Goal: Task Accomplishment & Management: Manage account settings

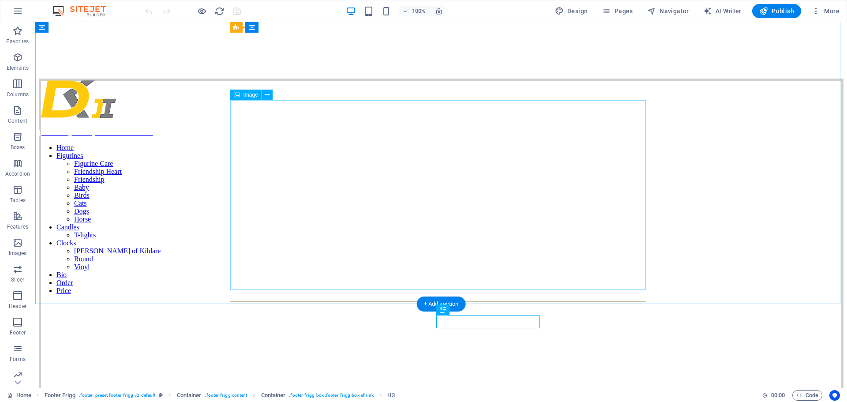
scroll to position [128, 0]
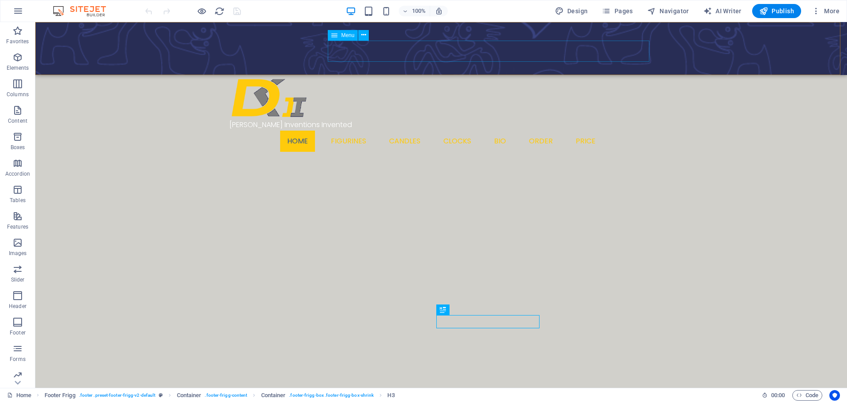
click at [546, 131] on nav "Home Figurines Figurine Care Friendship Heart Friendship Baby Birds Cats Dogs H…" at bounding box center [441, 141] width 424 height 21
click at [631, 14] on span "Pages" at bounding box center [617, 11] width 31 height 9
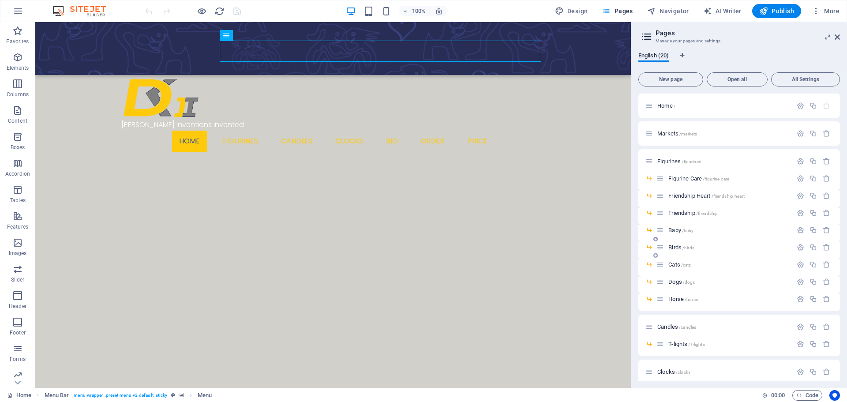
scroll to position [142, 0]
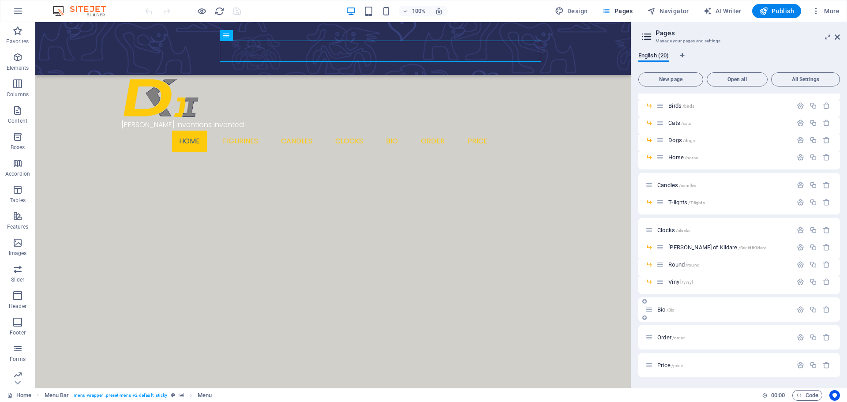
click at [663, 311] on span "Bio /Bio" at bounding box center [665, 309] width 17 height 7
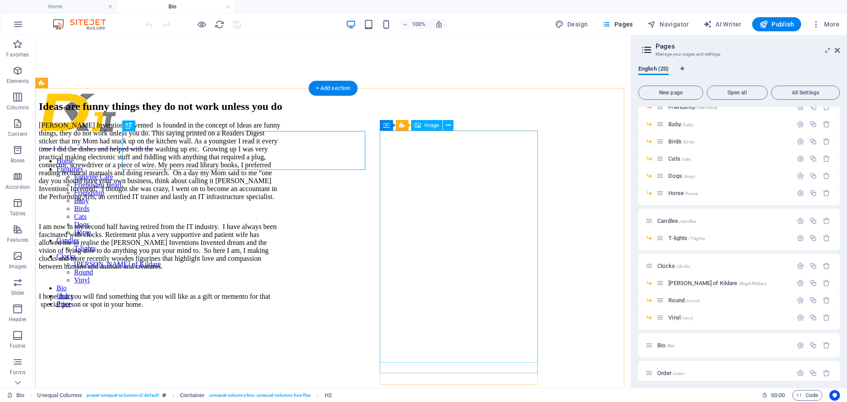
scroll to position [0, 0]
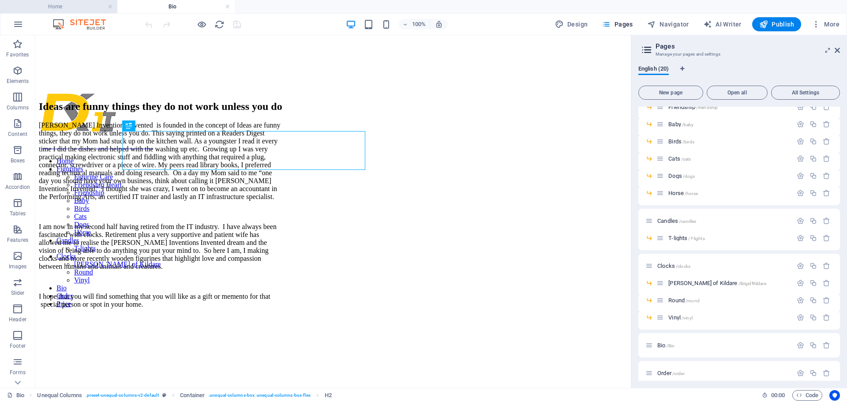
click at [72, 5] on h4 "Home" at bounding box center [58, 7] width 117 height 10
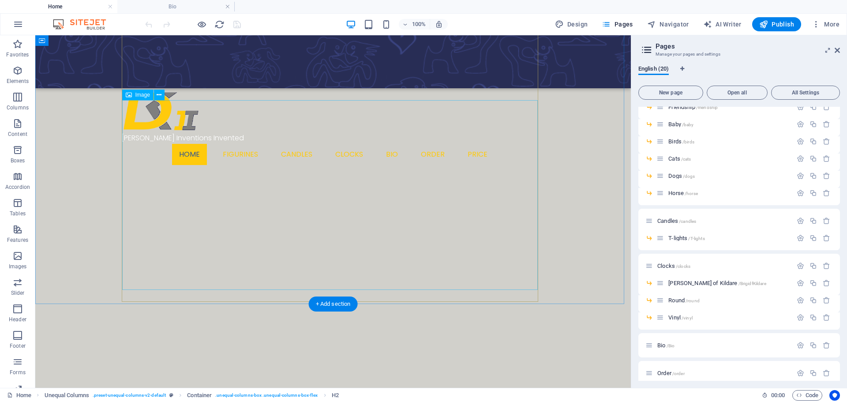
scroll to position [142, 0]
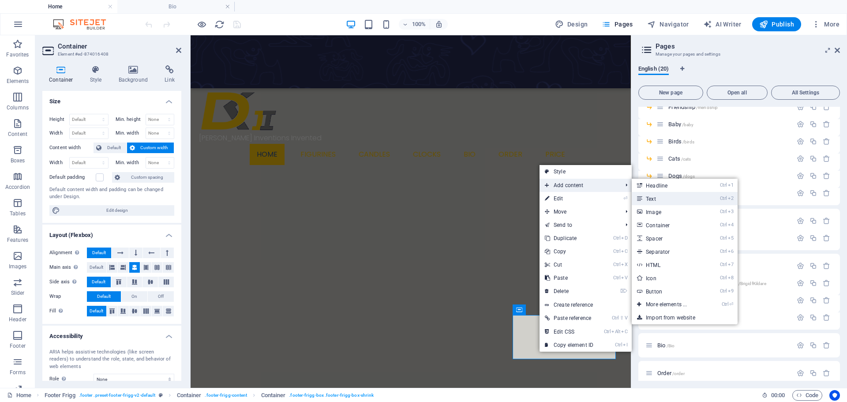
click at [657, 201] on link "Ctrl 2 Text" at bounding box center [668, 198] width 73 height 13
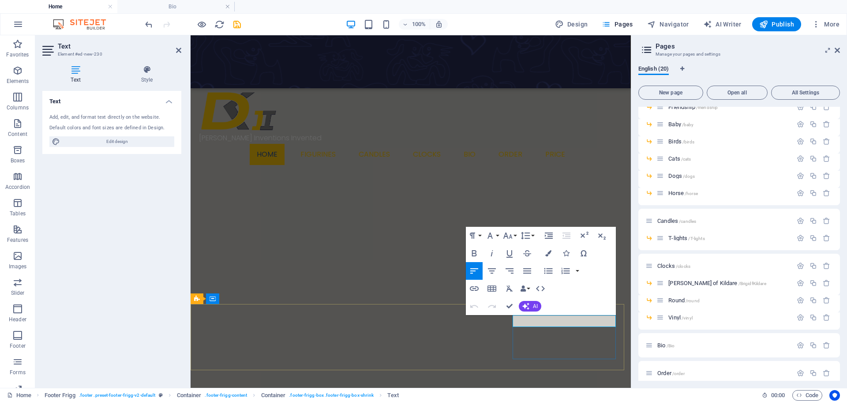
click at [475, 291] on icon "button" at bounding box center [474, 288] width 11 height 11
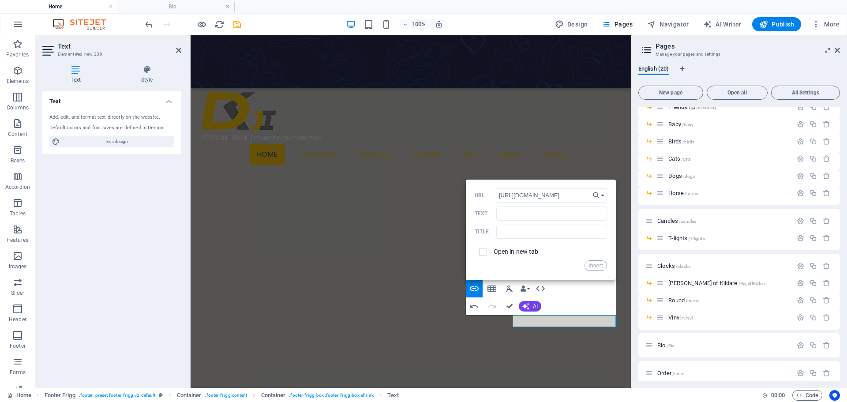
type input "[URL][DOMAIN_NAME]"
click at [487, 253] on span at bounding box center [483, 252] width 17 height 17
click at [484, 254] on input "checkbox" at bounding box center [482, 251] width 8 height 8
checkbox input "true"
click at [511, 214] on input "Text" at bounding box center [551, 213] width 110 height 14
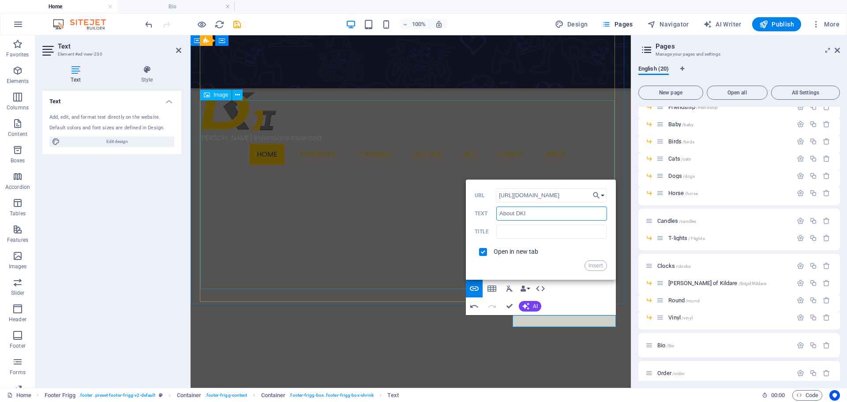
type input "About DKII"
click at [593, 265] on button "Insert" at bounding box center [596, 265] width 23 height 11
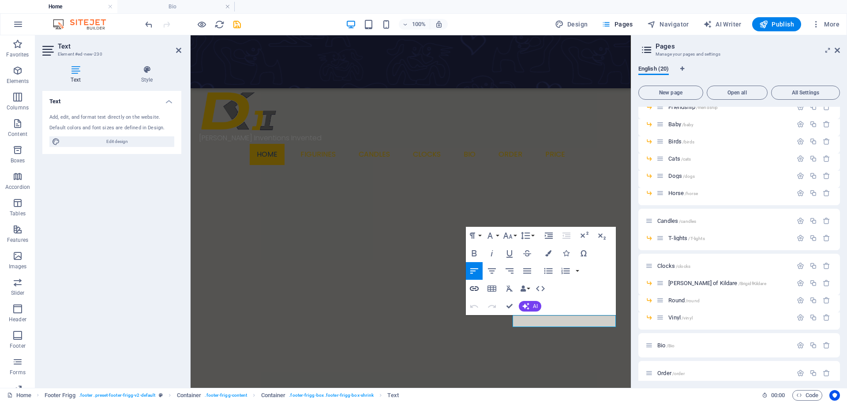
click at [476, 288] on icon "button" at bounding box center [474, 288] width 9 height 4
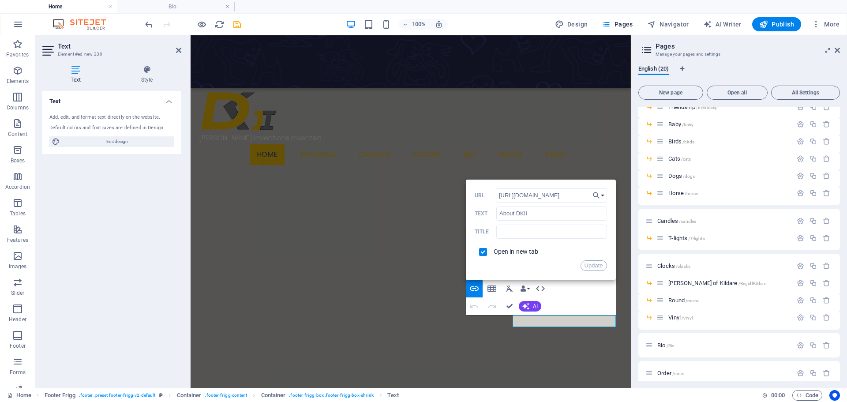
click at [593, 267] on button "Update" at bounding box center [594, 265] width 26 height 11
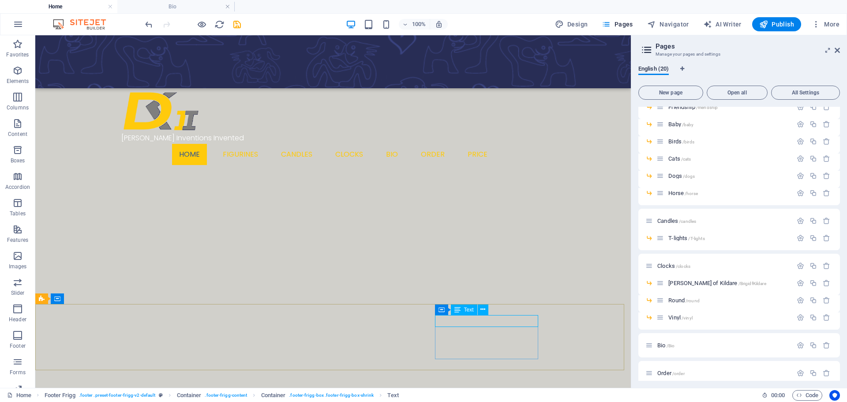
click at [469, 309] on span "Text" at bounding box center [469, 309] width 10 height 5
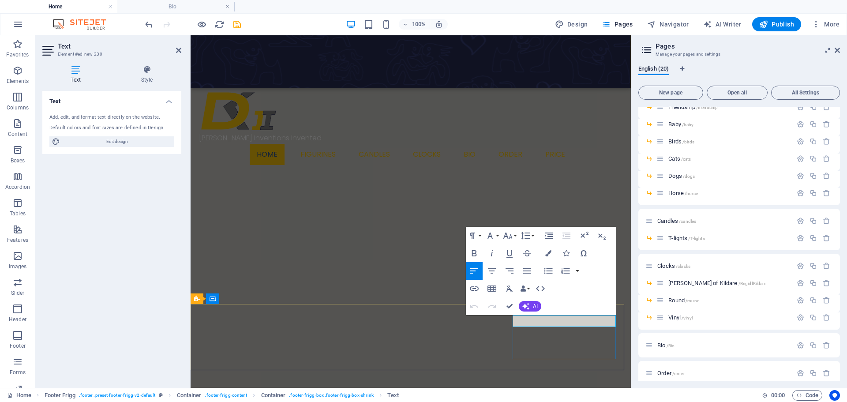
click at [528, 299] on icon "button" at bounding box center [530, 298] width 6 height 6
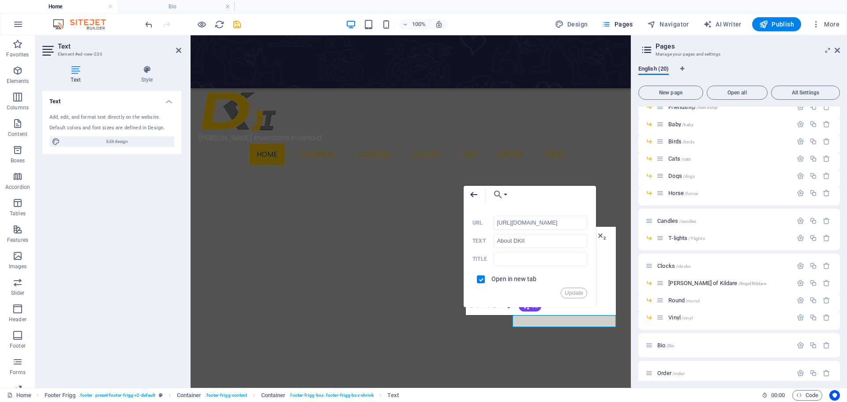
click at [475, 195] on icon "button" at bounding box center [473, 194] width 7 height 5
click at [476, 196] on icon "button" at bounding box center [474, 194] width 11 height 11
click at [474, 195] on icon "button" at bounding box center [474, 194] width 11 height 11
click at [506, 197] on button "Choose Link" at bounding box center [498, 195] width 20 height 18
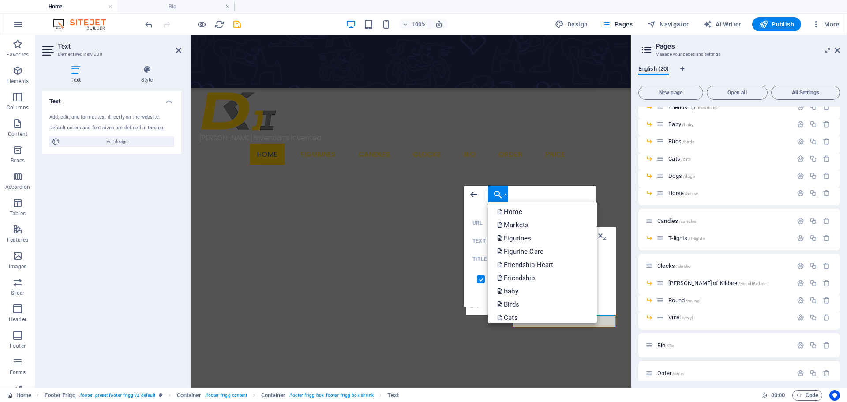
click at [477, 195] on icon "button" at bounding box center [473, 194] width 7 height 5
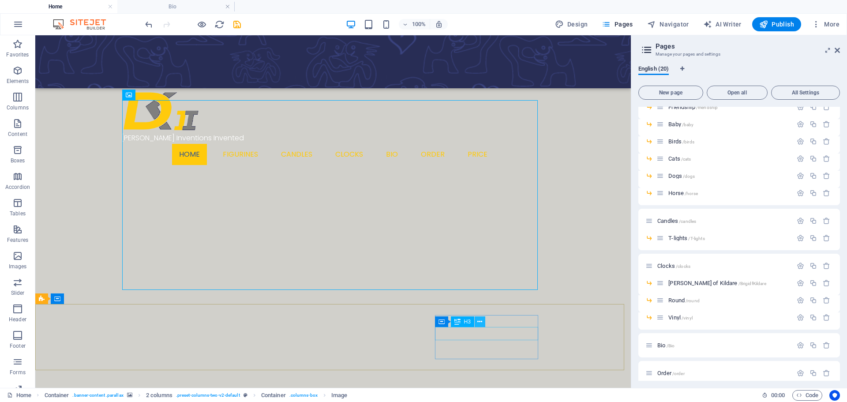
click at [481, 323] on icon at bounding box center [479, 321] width 5 height 9
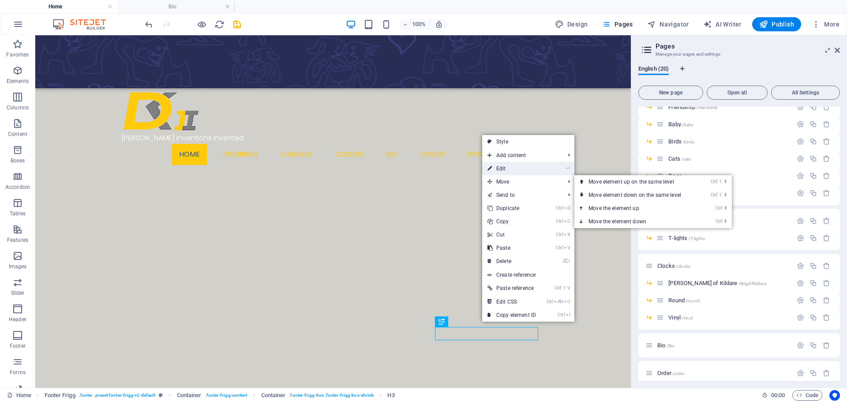
click at [512, 168] on link "⏎ Edit" at bounding box center [511, 168] width 59 height 13
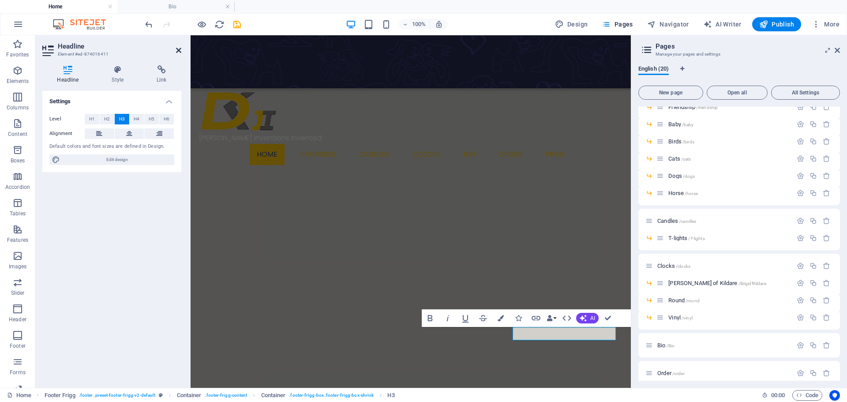
click at [177, 49] on icon at bounding box center [178, 50] width 5 height 7
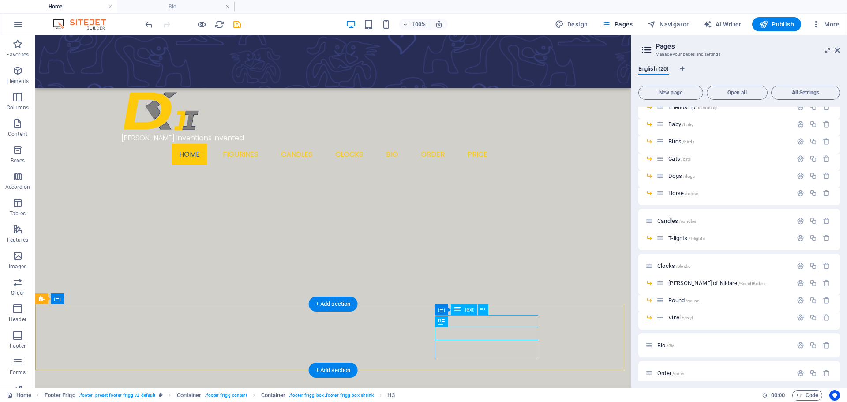
click at [482, 311] on icon at bounding box center [482, 309] width 5 height 9
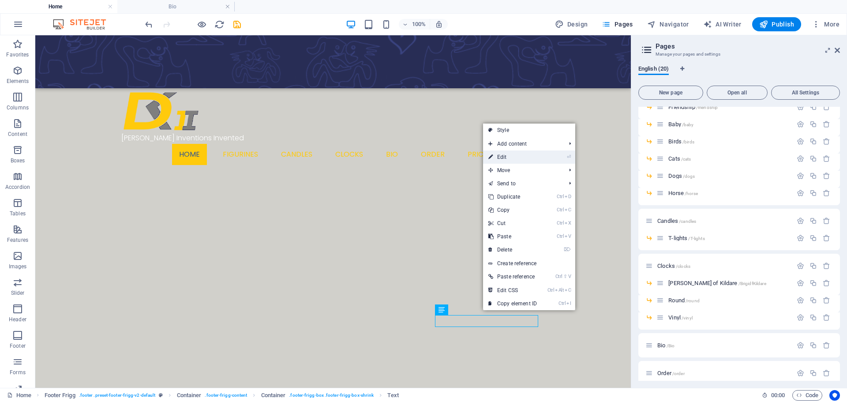
click at [519, 158] on link "⏎ Edit" at bounding box center [512, 156] width 59 height 13
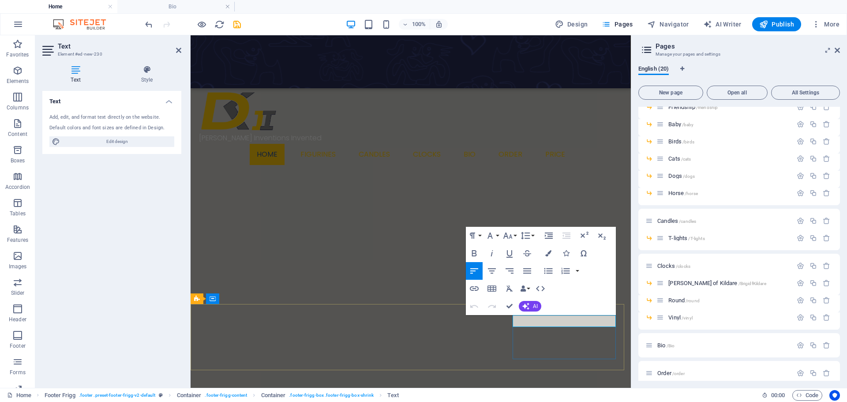
drag, startPoint x: 511, startPoint y: 308, endPoint x: 475, endPoint y: 272, distance: 50.2
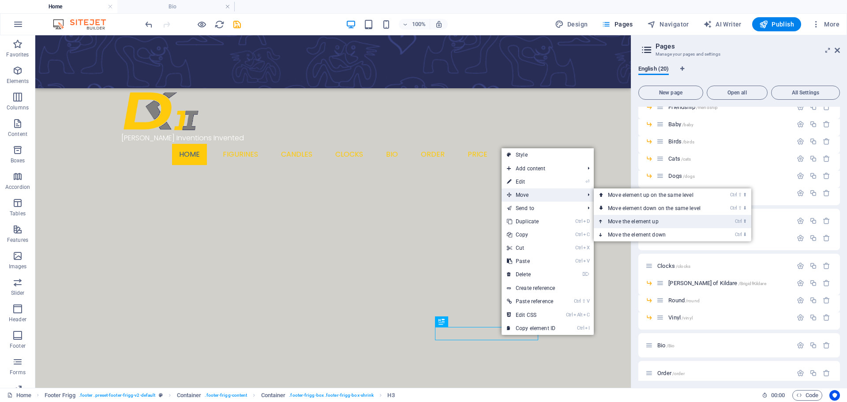
click at [627, 222] on link "Ctrl ⬆ Move the element up" at bounding box center [656, 221] width 124 height 13
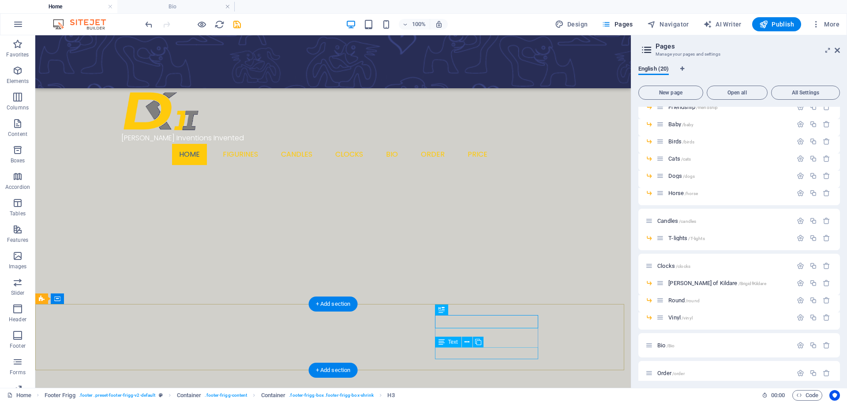
click at [468, 344] on icon at bounding box center [467, 342] width 5 height 9
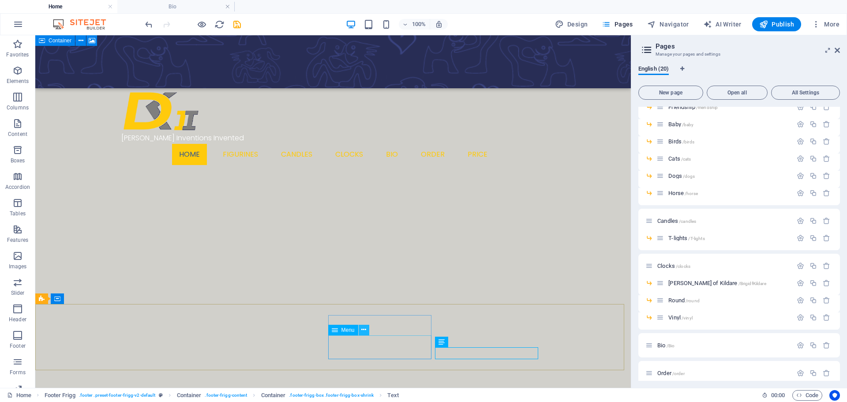
click at [366, 331] on icon at bounding box center [363, 329] width 5 height 9
click at [384, 325] on icon at bounding box center [383, 322] width 5 height 9
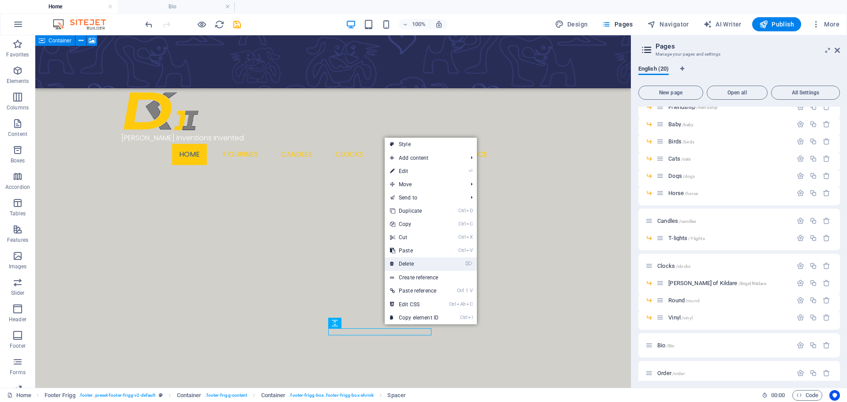
click at [416, 265] on link "⌦ Delete" at bounding box center [414, 263] width 59 height 13
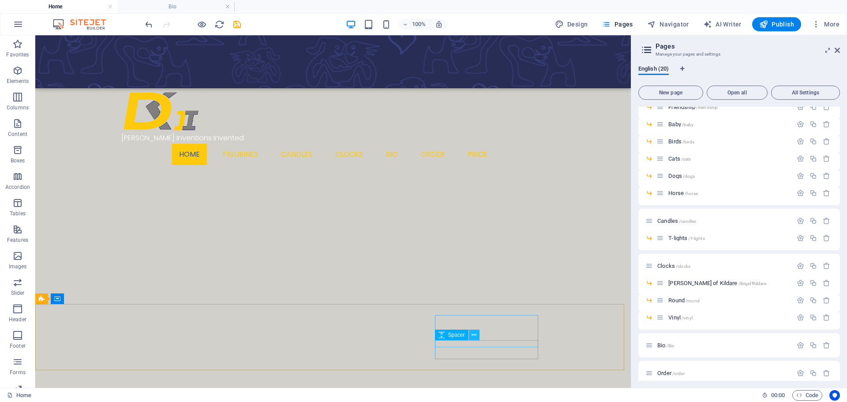
click at [474, 334] on icon at bounding box center [474, 334] width 5 height 9
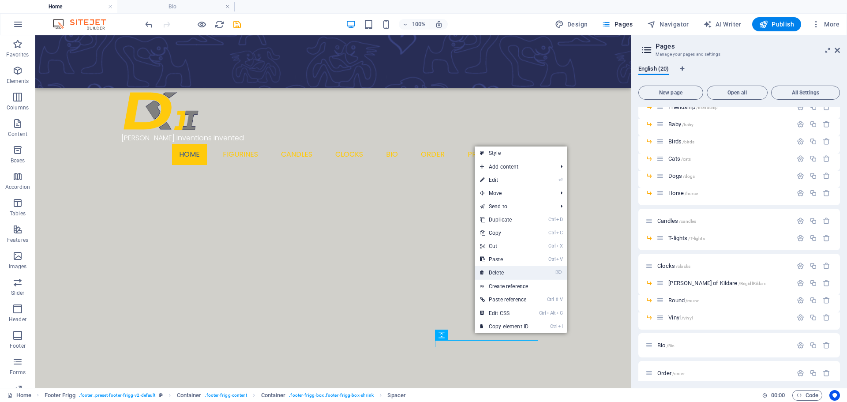
click at [496, 273] on link "⌦ Delete" at bounding box center [504, 272] width 59 height 13
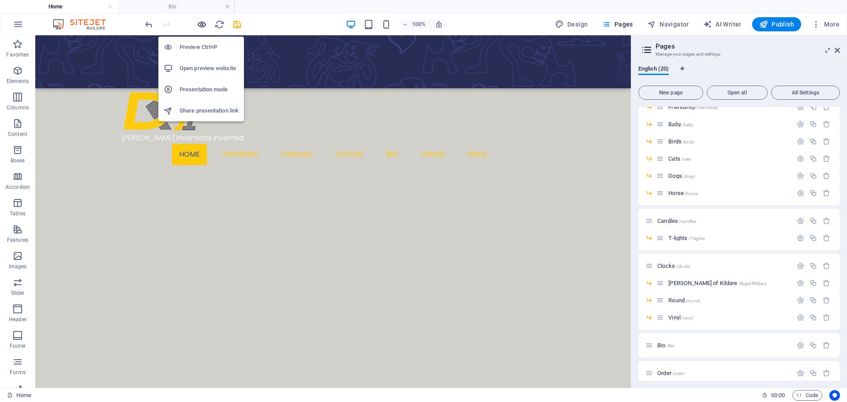
click at [201, 26] on icon "button" at bounding box center [202, 24] width 10 height 10
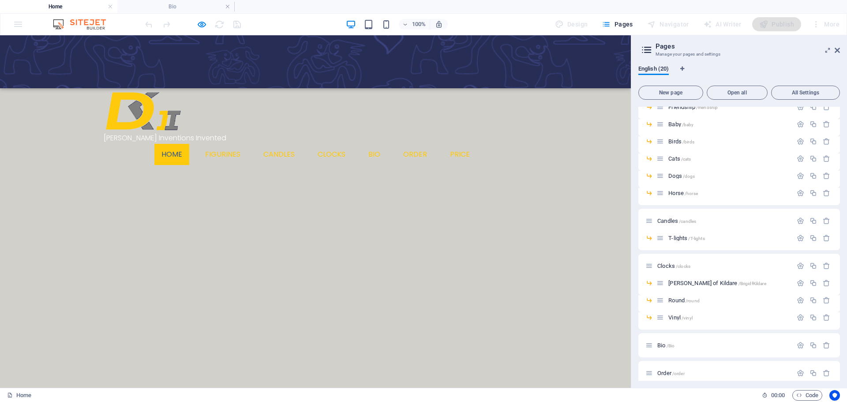
drag, startPoint x: 432, startPoint y: 334, endPoint x: 568, endPoint y: 267, distance: 152.3
click at [55, 7] on h4 "Home" at bounding box center [58, 7] width 117 height 10
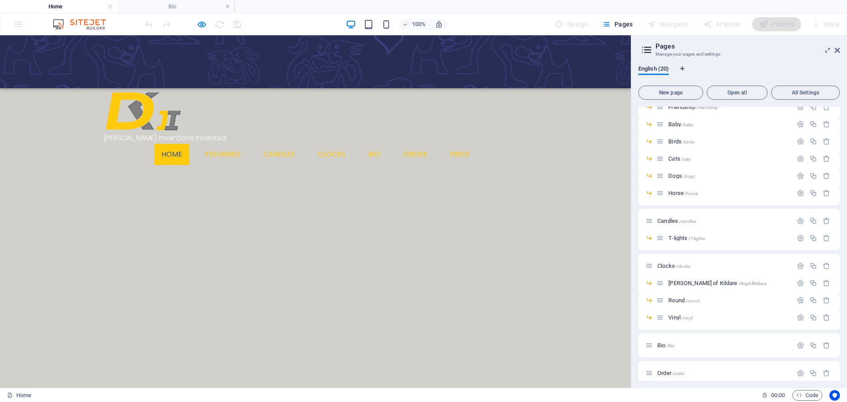
drag, startPoint x: 432, startPoint y: 335, endPoint x: 420, endPoint y: 318, distance: 20.9
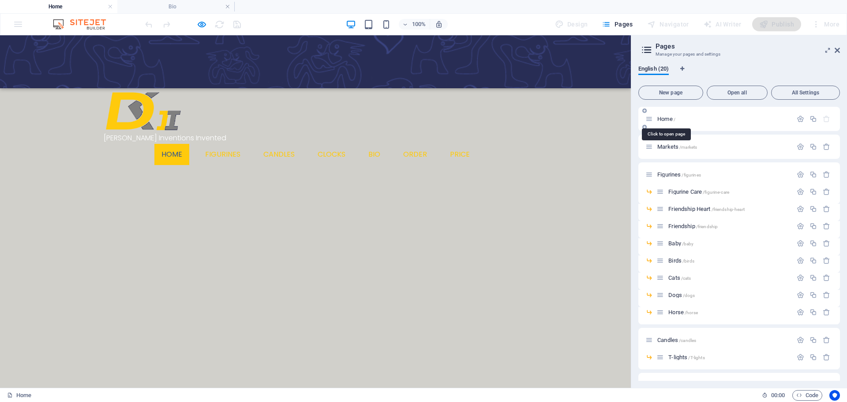
click at [664, 118] on span "Home /" at bounding box center [666, 119] width 18 height 7
click at [55, 6] on h4 "Home" at bounding box center [58, 7] width 117 height 10
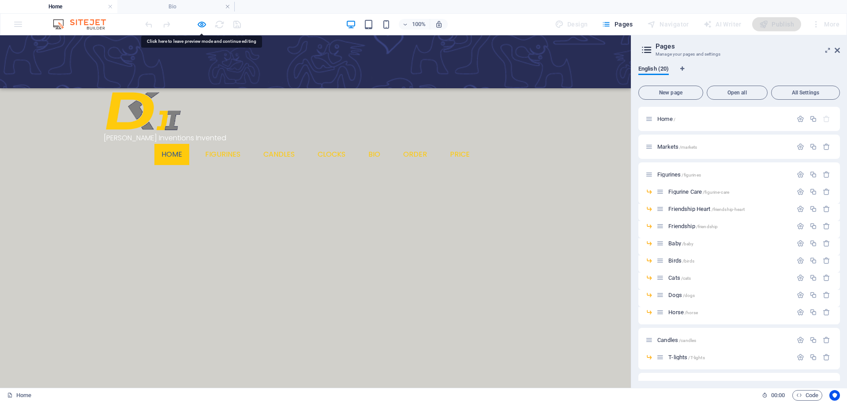
drag, startPoint x: 425, startPoint y: 323, endPoint x: 557, endPoint y: 348, distance: 134.2
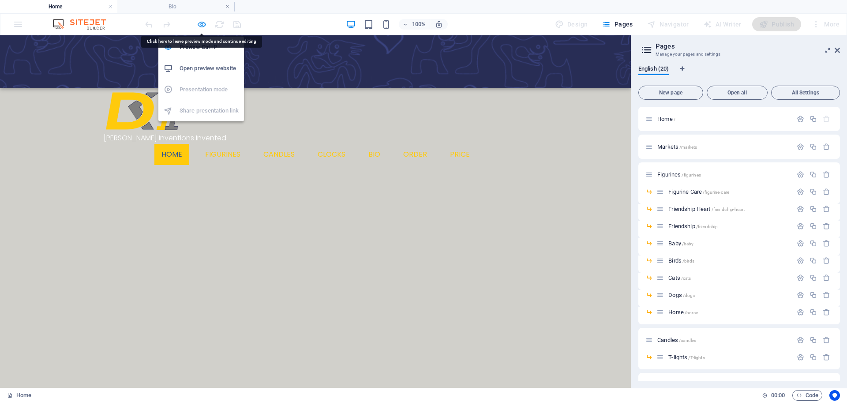
click at [201, 21] on icon "button" at bounding box center [202, 24] width 10 height 10
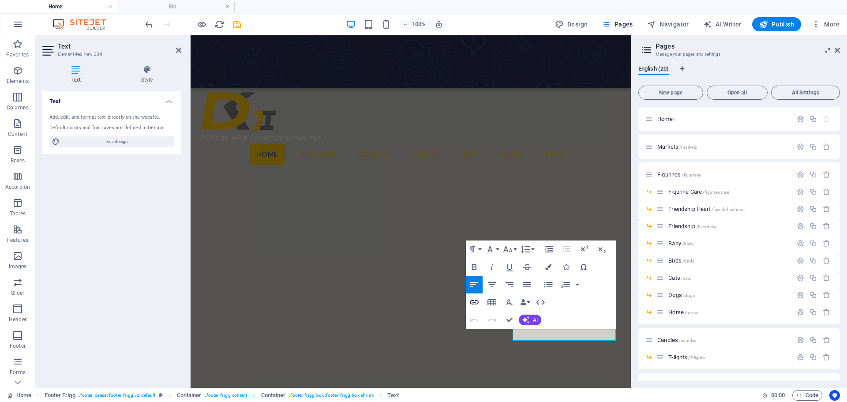
click at [478, 304] on icon "button" at bounding box center [474, 302] width 11 height 11
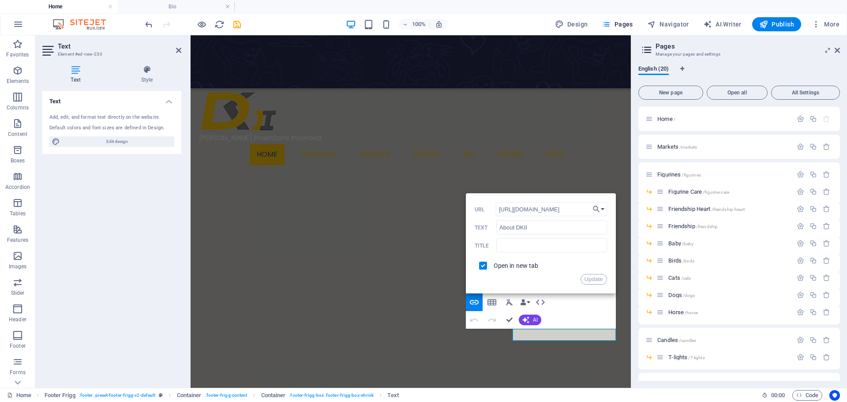
drag, startPoint x: 582, startPoint y: 208, endPoint x: 477, endPoint y: 204, distance: 104.6
click at [477, 204] on div "[URL][DOMAIN_NAME] URL" at bounding box center [541, 209] width 132 height 15
type input "[URL][DOMAIN_NAME]"
click at [594, 279] on button "Update" at bounding box center [594, 279] width 26 height 11
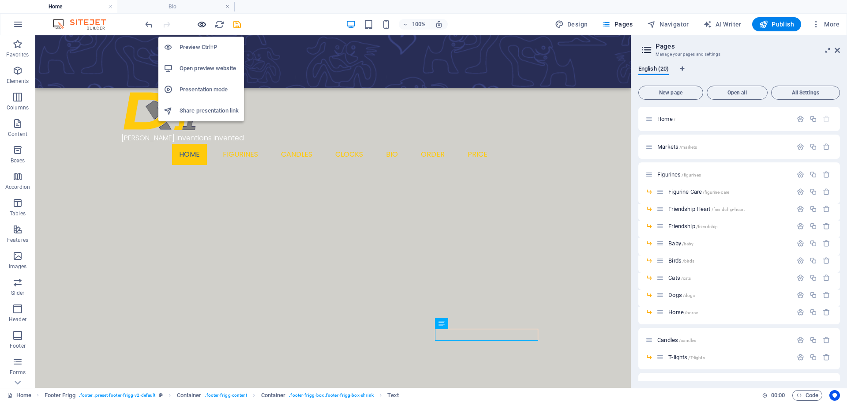
click at [201, 24] on icon "button" at bounding box center [202, 24] width 10 height 10
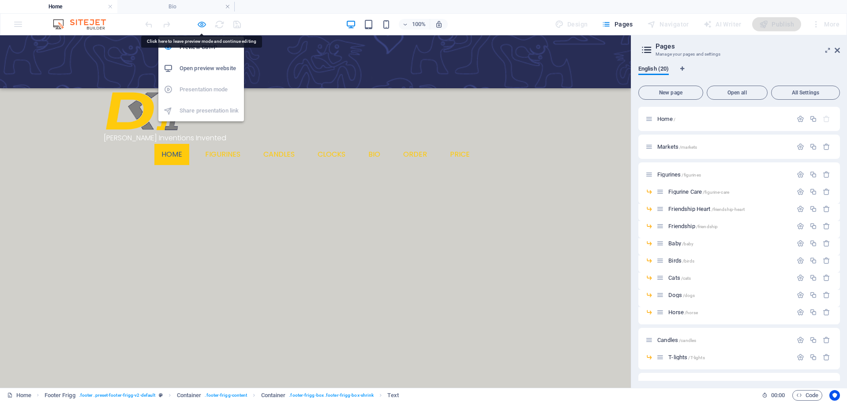
drag, startPoint x: 326, startPoint y: 318, endPoint x: 199, endPoint y: 23, distance: 320.4
click at [199, 23] on icon "button" at bounding box center [202, 24] width 10 height 10
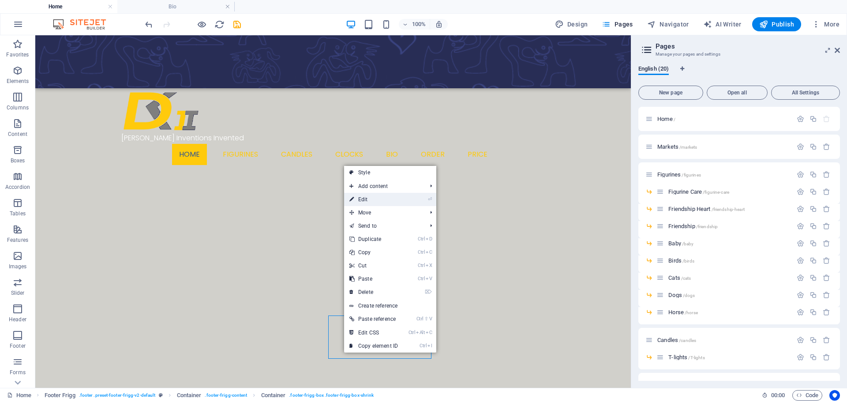
click at [362, 201] on link "⏎ Edit" at bounding box center [373, 199] width 59 height 13
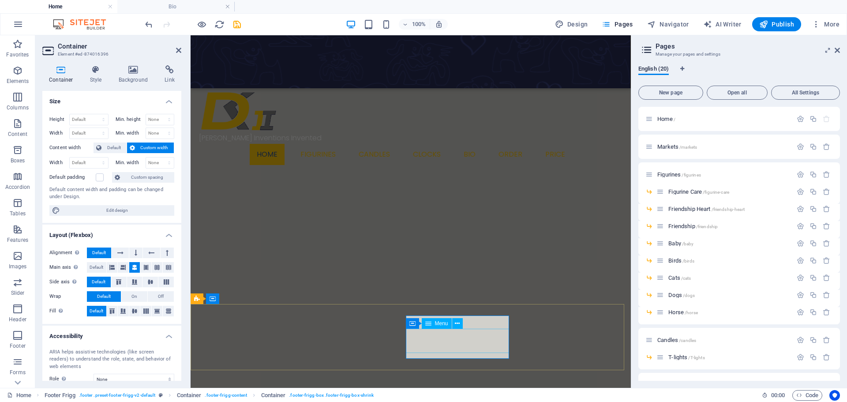
click at [176, 51] on icon at bounding box center [178, 50] width 5 height 7
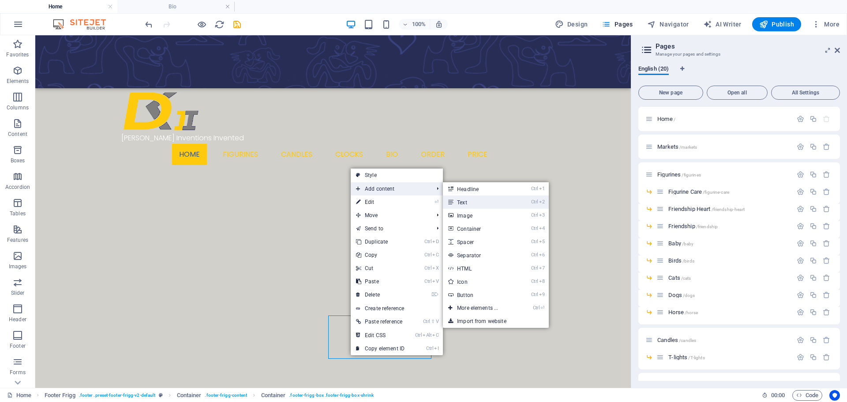
drag, startPoint x: 472, startPoint y: 203, endPoint x: 281, endPoint y: 168, distance: 193.8
click at [472, 203] on link "Ctrl 2 Text" at bounding box center [479, 201] width 73 height 13
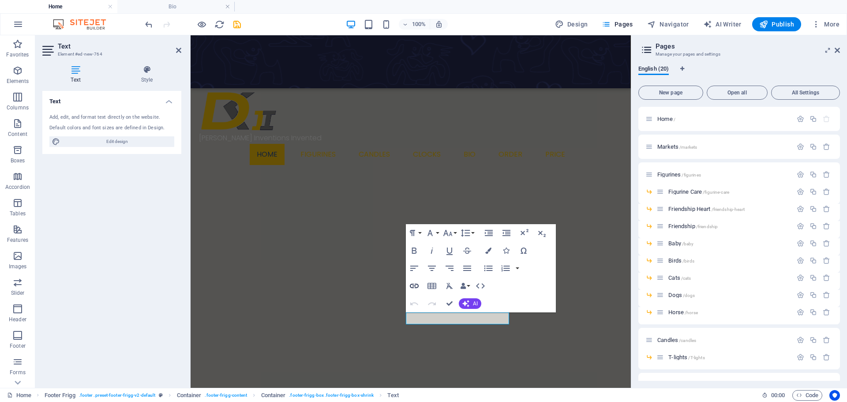
click at [413, 287] on icon "button" at bounding box center [414, 286] width 11 height 11
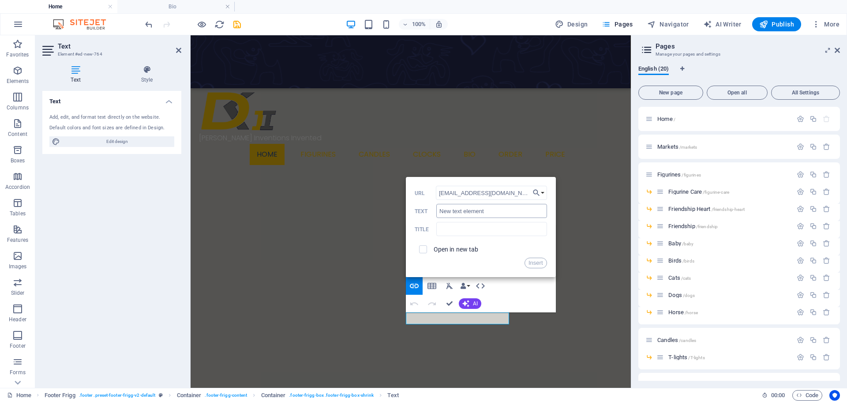
type input "[EMAIL_ADDRESS][DOMAIN_NAME]"
click at [440, 211] on input "New text element" at bounding box center [491, 211] width 110 height 14
type input "Email: New text element"
click at [540, 266] on button "Insert" at bounding box center [536, 263] width 23 height 11
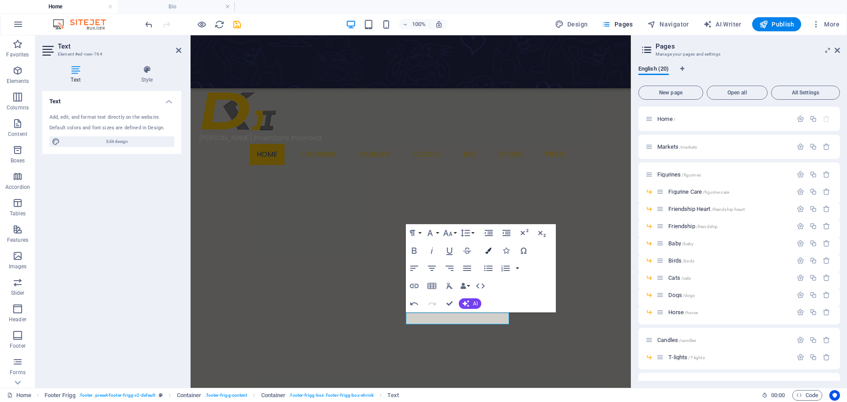
click at [486, 250] on icon "button" at bounding box center [488, 251] width 6 height 6
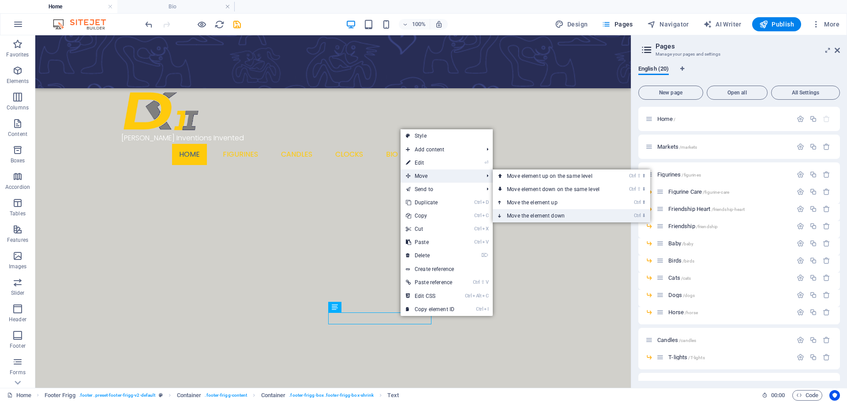
click at [533, 218] on link "Ctrl ⬇ Move the element down" at bounding box center [555, 215] width 124 height 13
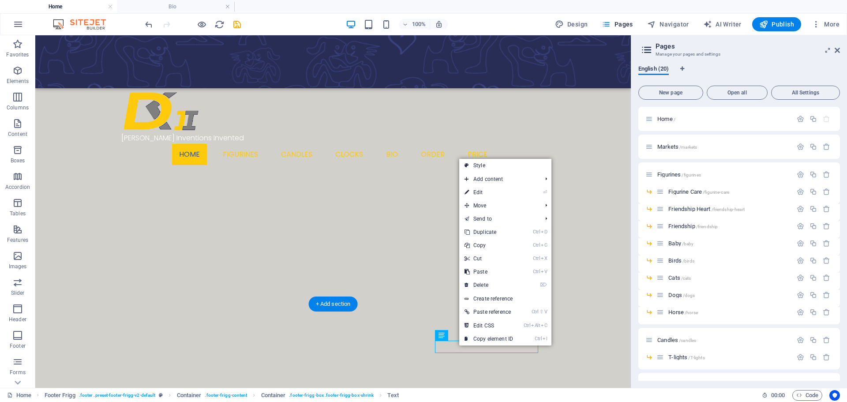
click at [573, 261] on div at bounding box center [333, 162] width 591 height 356
click at [511, 233] on link "Ctrl D Duplicate" at bounding box center [490, 232] width 59 height 13
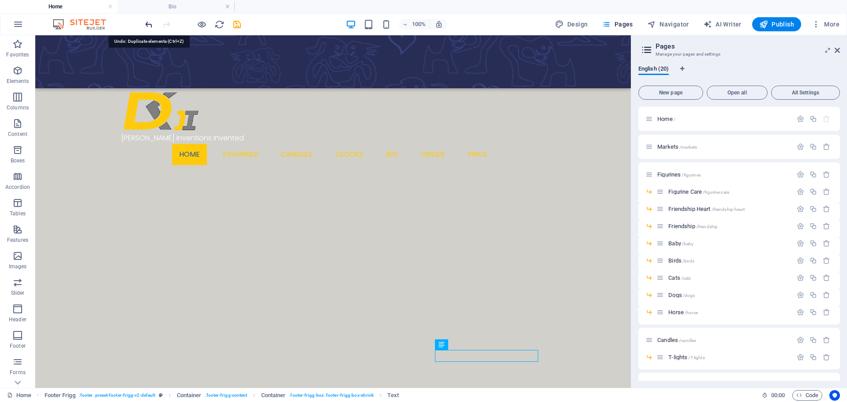
click at [148, 22] on icon "undo" at bounding box center [149, 24] width 10 height 10
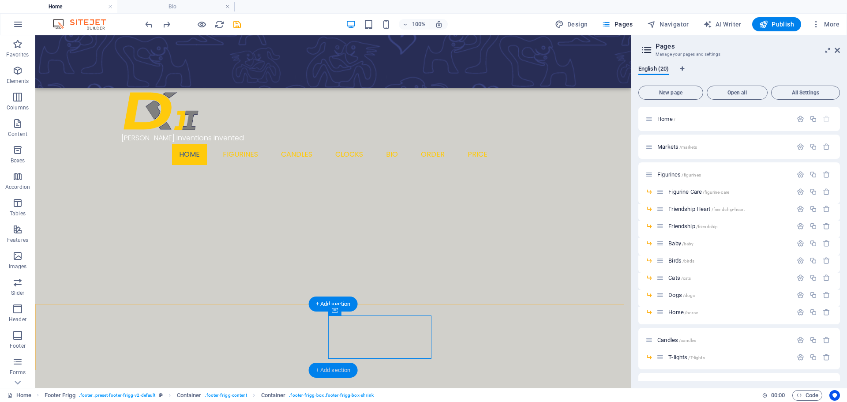
click at [326, 369] on div "+ Add section" at bounding box center [333, 370] width 49 height 15
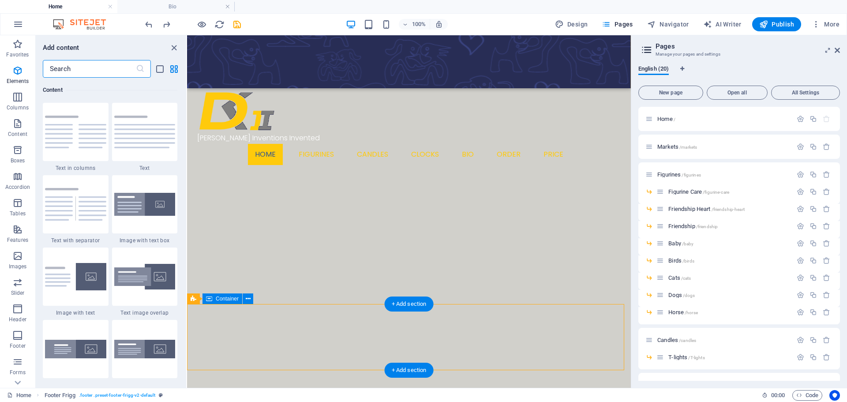
scroll to position [1544, 0]
click at [170, 46] on icon "close panel" at bounding box center [174, 48] width 10 height 10
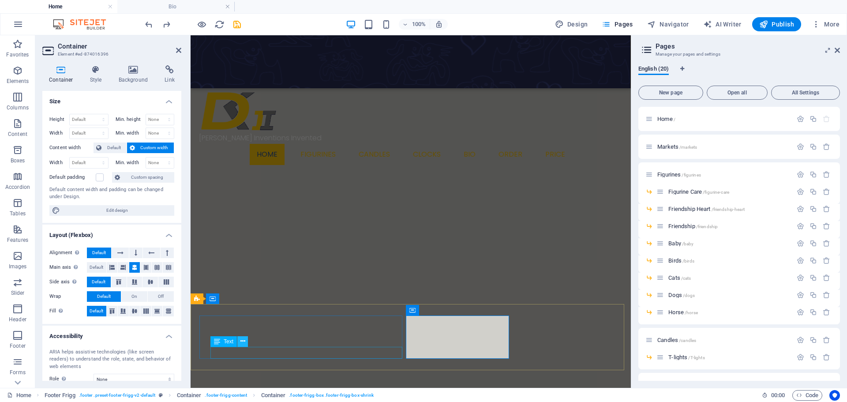
click at [241, 341] on icon at bounding box center [242, 341] width 5 height 9
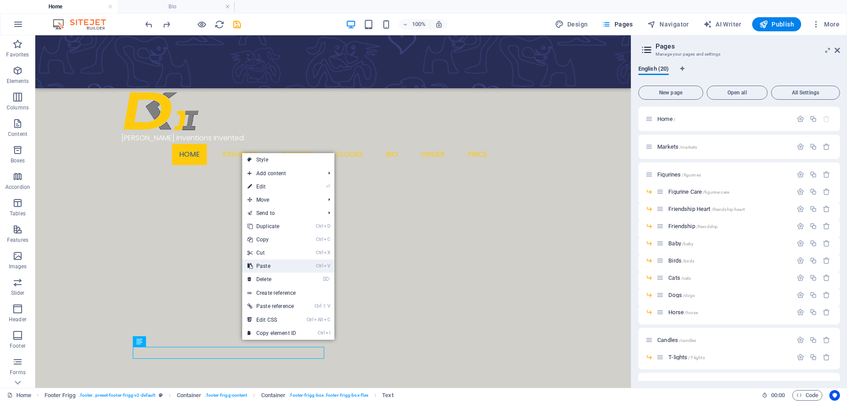
click at [268, 265] on link "Ctrl V Paste" at bounding box center [271, 265] width 59 height 13
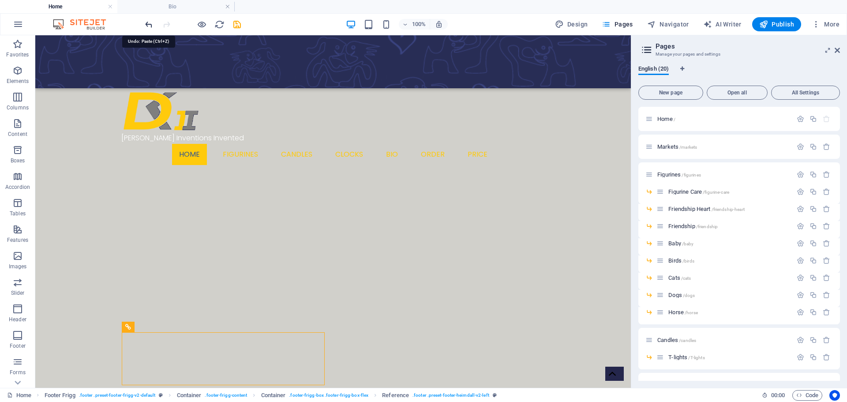
click at [147, 23] on icon "undo" at bounding box center [149, 24] width 10 height 10
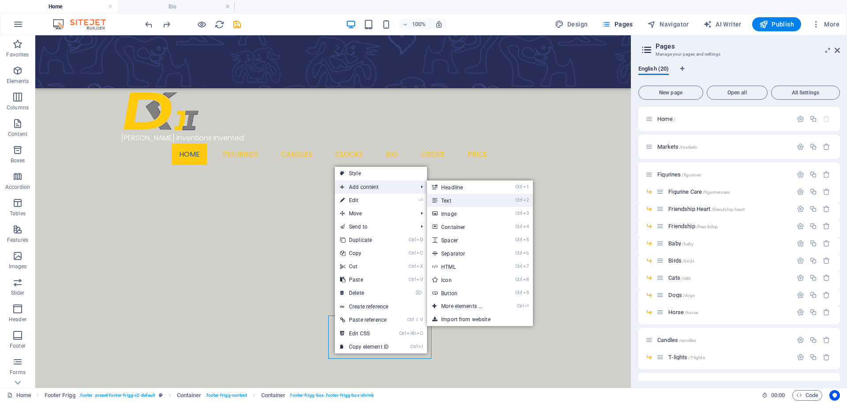
click at [456, 200] on link "Ctrl 2 Text" at bounding box center [463, 200] width 73 height 13
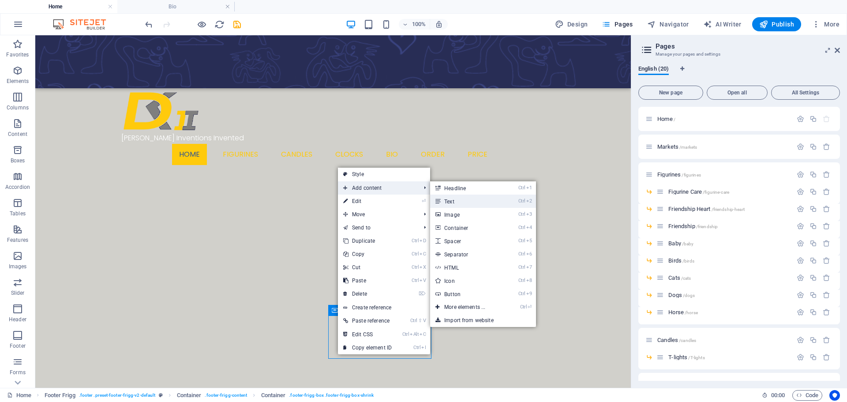
click at [451, 202] on link "Ctrl 2 Text" at bounding box center [466, 201] width 73 height 13
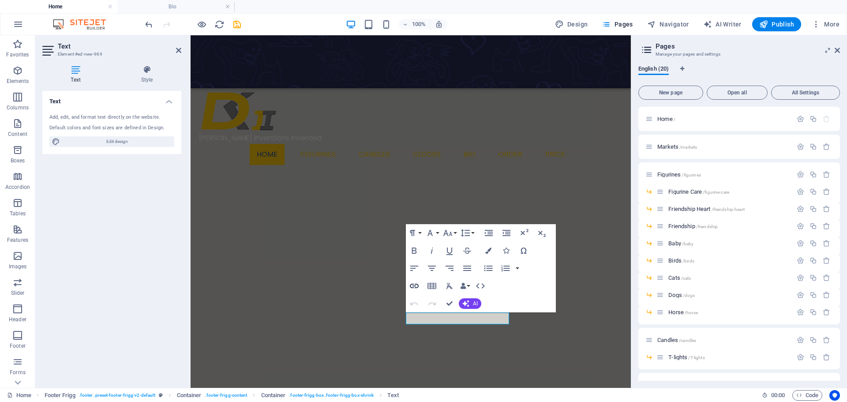
click at [414, 286] on icon "button" at bounding box center [414, 286] width 9 height 4
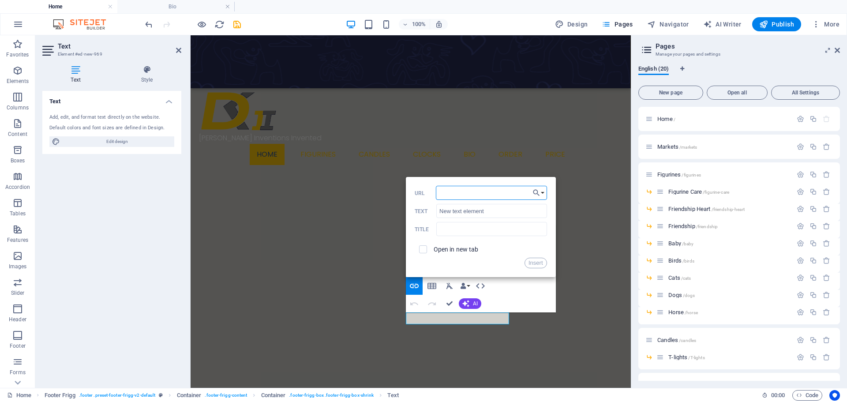
paste input "[URL][DOMAIN_NAME]"
type input "[URL][DOMAIN_NAME]"
click at [488, 210] on input "New text element" at bounding box center [491, 211] width 110 height 14
type input "N"
type input "Email:"
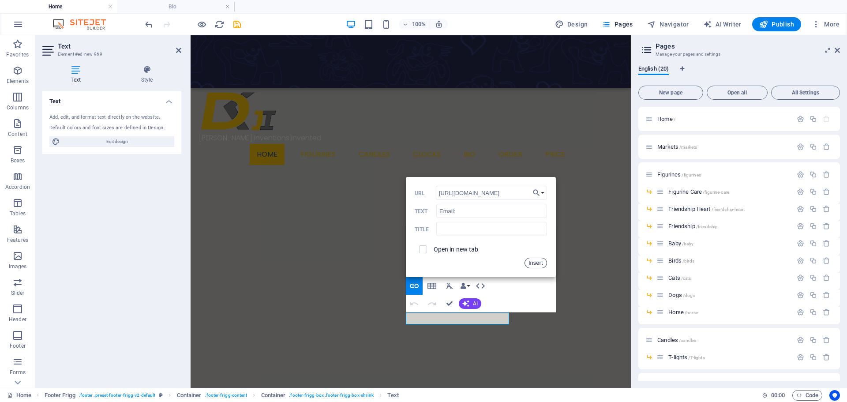
click at [531, 266] on button "Insert" at bounding box center [536, 263] width 23 height 11
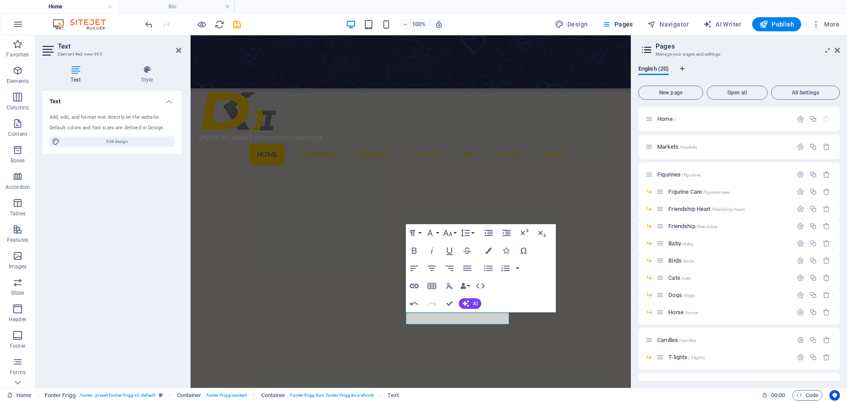
click at [412, 284] on icon "button" at bounding box center [414, 286] width 9 height 4
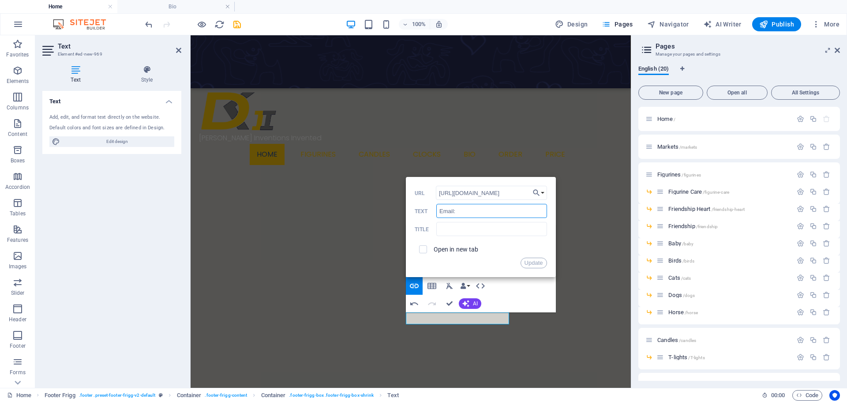
drag, startPoint x: 462, startPoint y: 211, endPoint x: 426, endPoint y: 210, distance: 35.8
click at [427, 210] on div "Email: Text" at bounding box center [481, 211] width 132 height 15
click at [446, 232] on input "text" at bounding box center [491, 229] width 110 height 14
paste input "Email:"
type input "Email:"
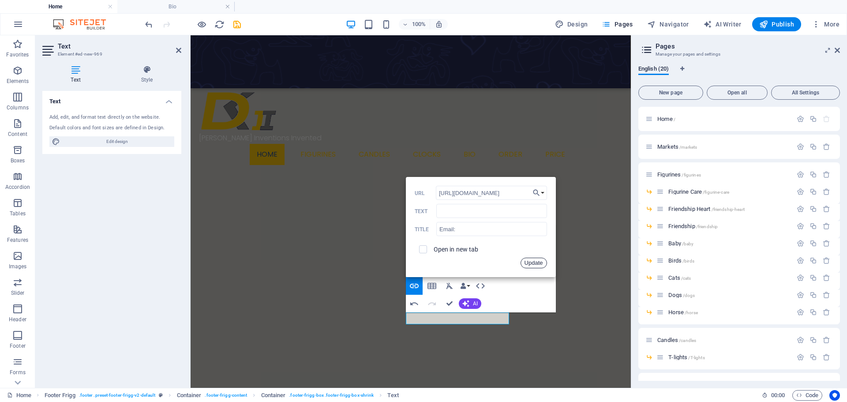
click at [535, 263] on button "Update" at bounding box center [534, 263] width 26 height 11
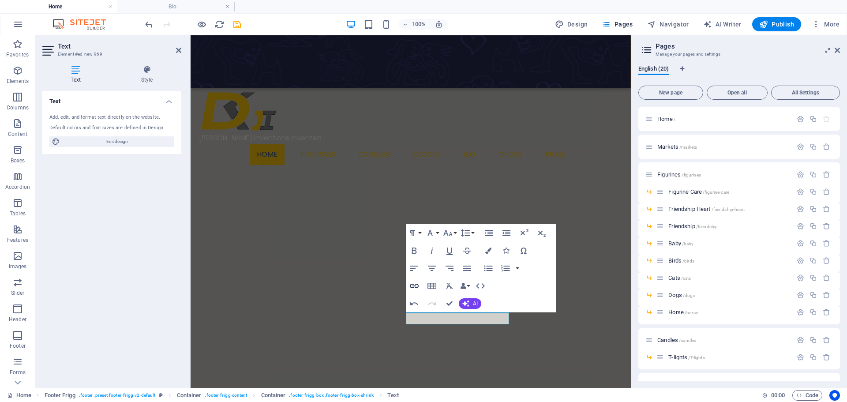
type input "Email:"
click at [414, 287] on icon "button" at bounding box center [414, 286] width 11 height 11
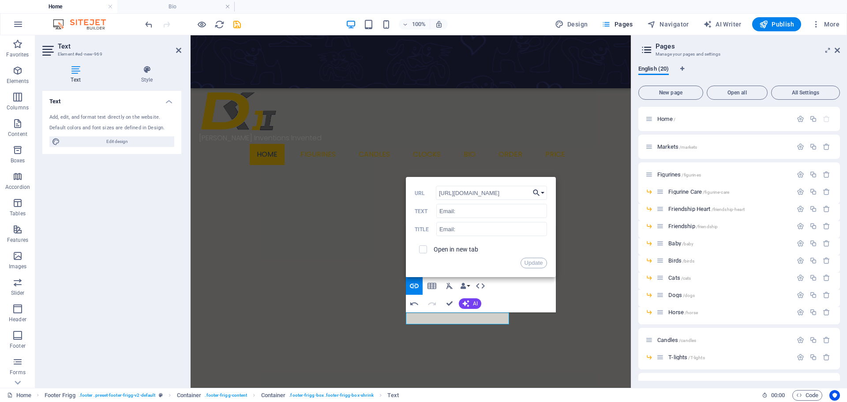
click at [545, 194] on button "Choose Link" at bounding box center [538, 193] width 17 height 14
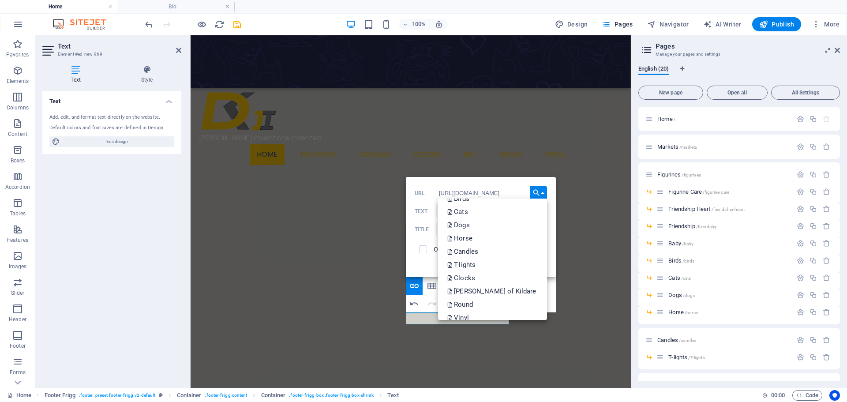
scroll to position [164, 0]
click at [465, 270] on p "Bio" at bounding box center [456, 269] width 19 height 13
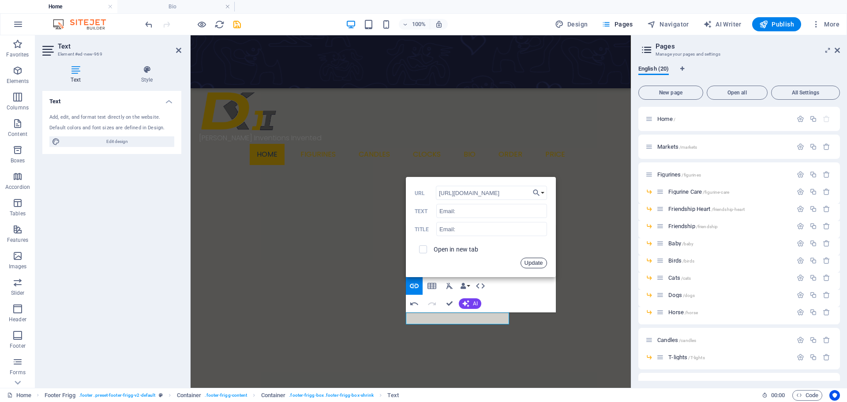
click at [531, 263] on button "Update" at bounding box center [534, 263] width 26 height 11
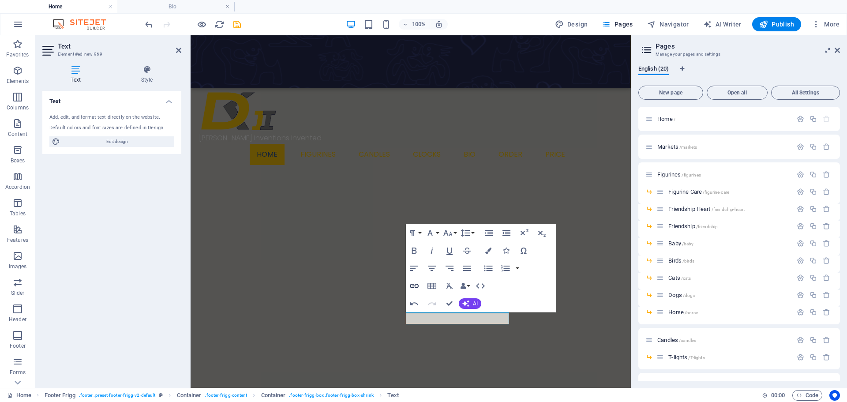
type input "/Bio"
click at [416, 285] on icon "button" at bounding box center [414, 286] width 11 height 11
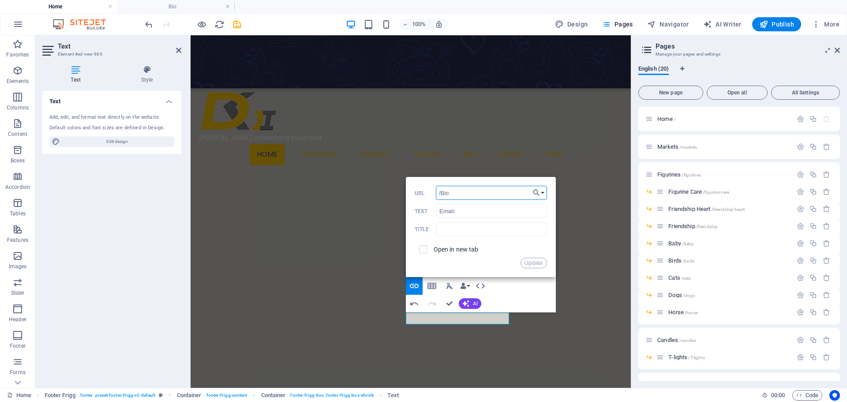
drag, startPoint x: 454, startPoint y: 193, endPoint x: 435, endPoint y: 193, distance: 19.0
click at [435, 193] on div "/Bio URL" at bounding box center [481, 193] width 132 height 15
click at [463, 211] on input "Email:" at bounding box center [491, 211] width 110 height 14
type input "Email: @[DOMAIN_NAME]"
click at [537, 263] on button "Update" at bounding box center [534, 263] width 26 height 11
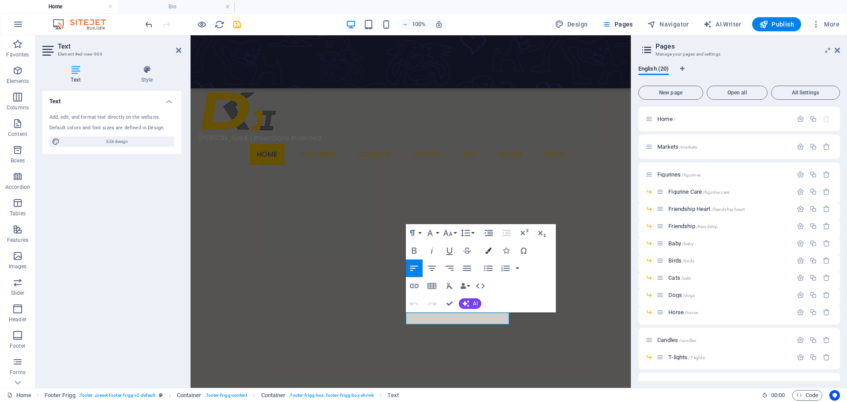
click at [489, 248] on icon "button" at bounding box center [488, 251] width 6 height 6
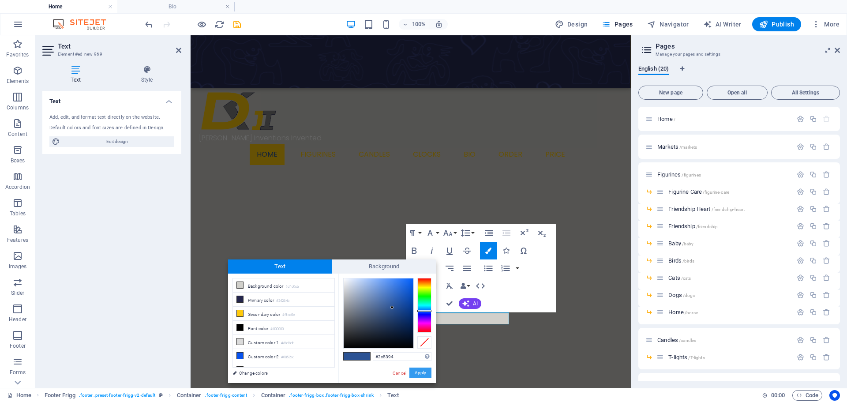
click at [423, 375] on button "Apply" at bounding box center [420, 373] width 22 height 11
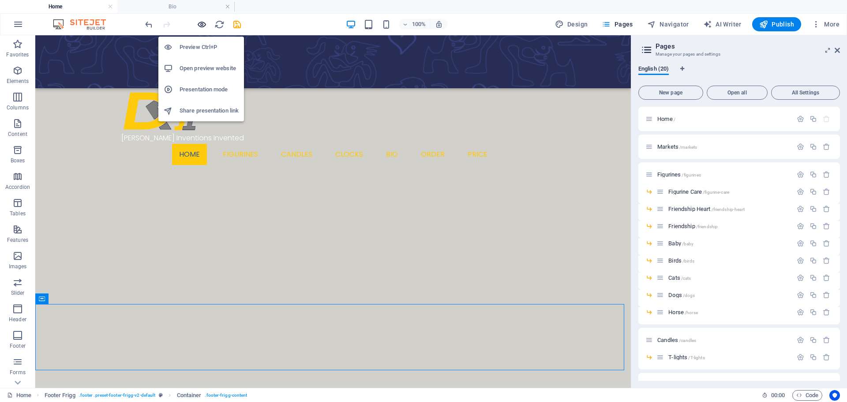
click at [199, 21] on icon "button" at bounding box center [202, 24] width 10 height 10
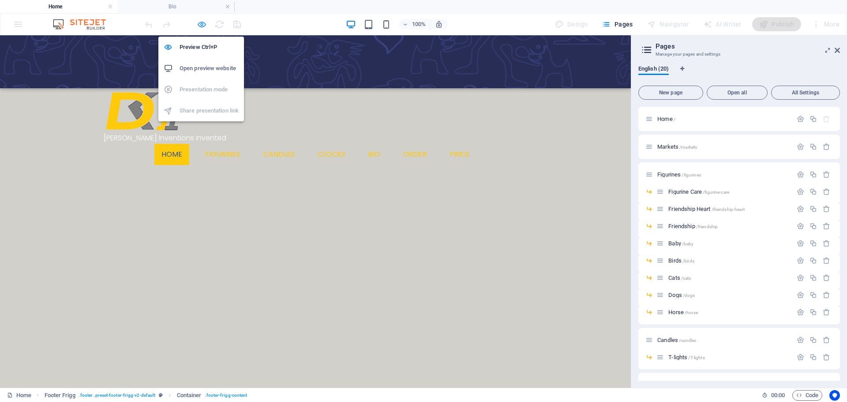
click at [202, 27] on icon "button" at bounding box center [202, 24] width 10 height 10
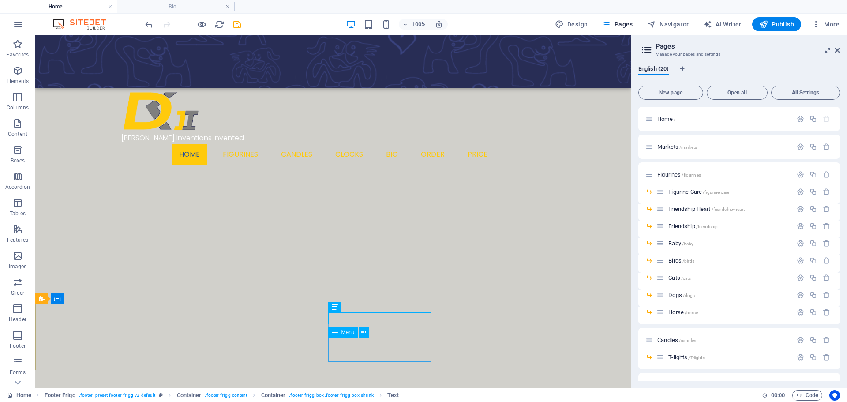
click at [355, 331] on div "Menu" at bounding box center [343, 332] width 30 height 11
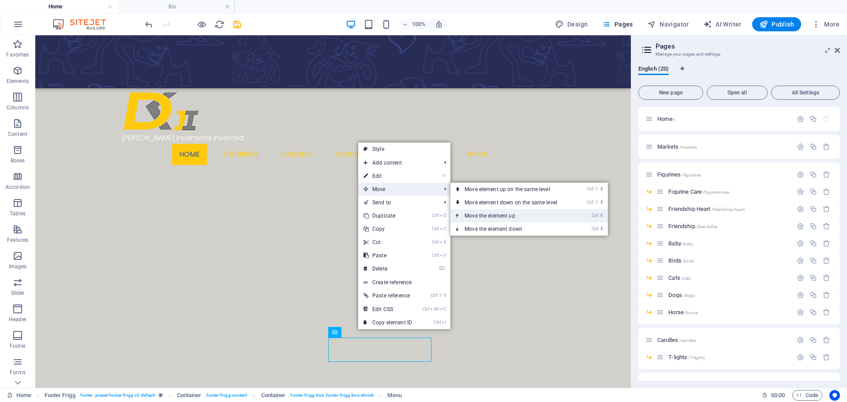
click at [484, 214] on link "Ctrl ⬆ Move the element up" at bounding box center [512, 215] width 124 height 13
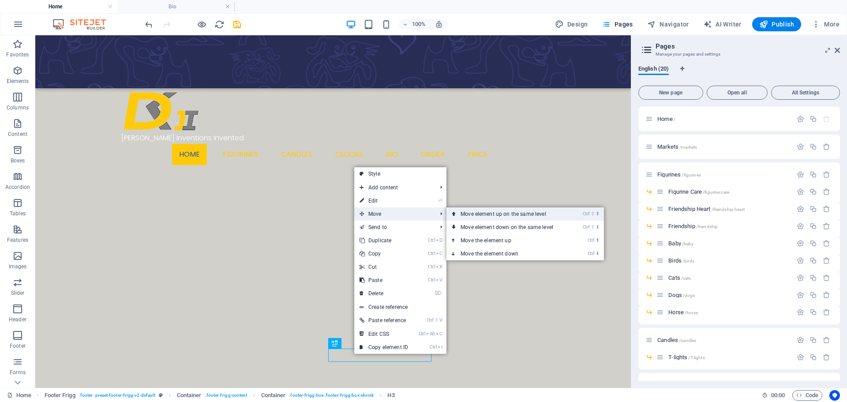
click at [479, 216] on link "Ctrl ⇧ ⬆ Move element up on the same level" at bounding box center [509, 213] width 124 height 13
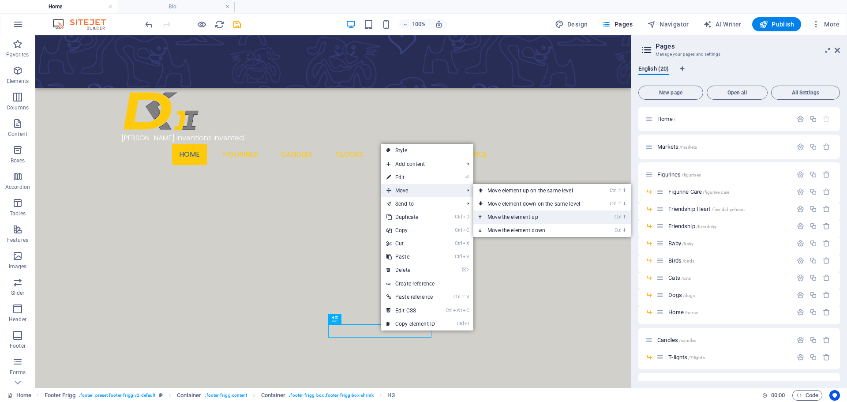
click at [500, 218] on link "Ctrl ⬆ Move the element up" at bounding box center [535, 216] width 124 height 13
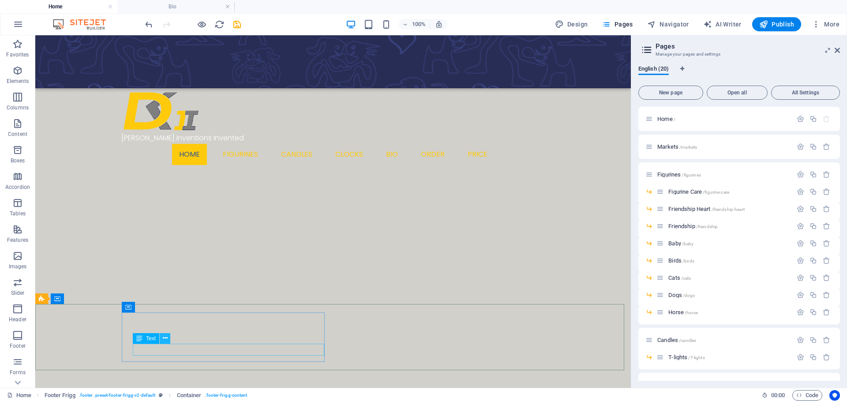
click at [166, 338] on icon at bounding box center [165, 338] width 5 height 9
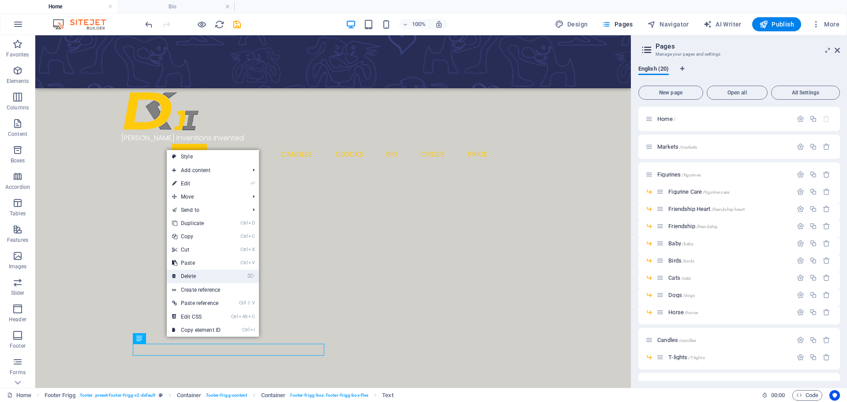
click at [199, 277] on link "⌦ Delete" at bounding box center [196, 276] width 59 height 13
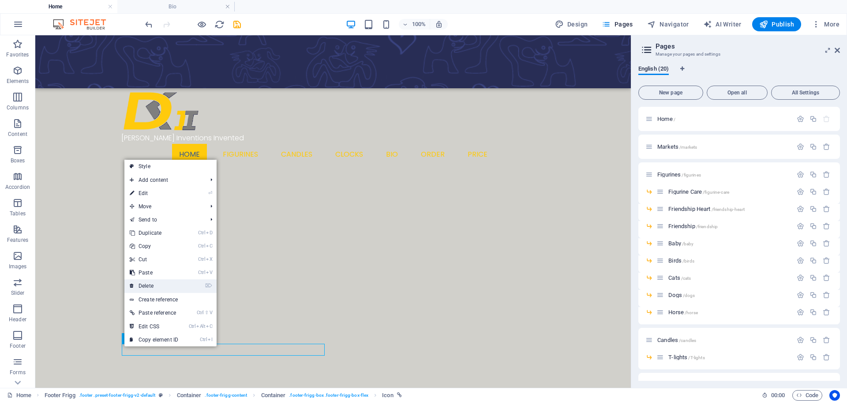
click at [155, 288] on link "⌦ Delete" at bounding box center [153, 285] width 59 height 13
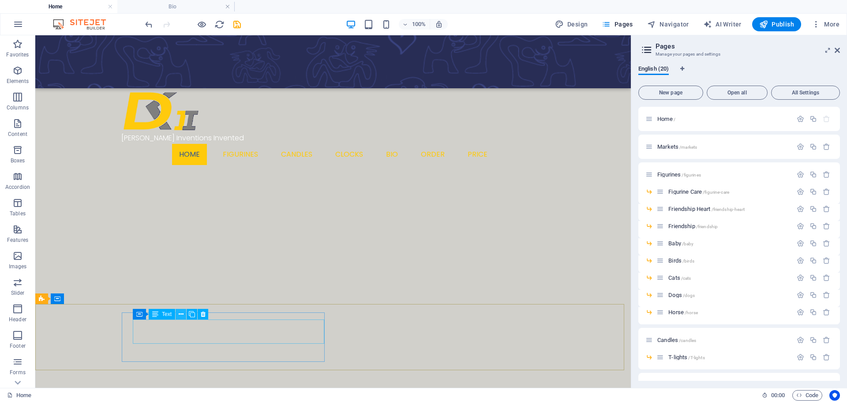
click at [183, 315] on icon at bounding box center [181, 314] width 5 height 9
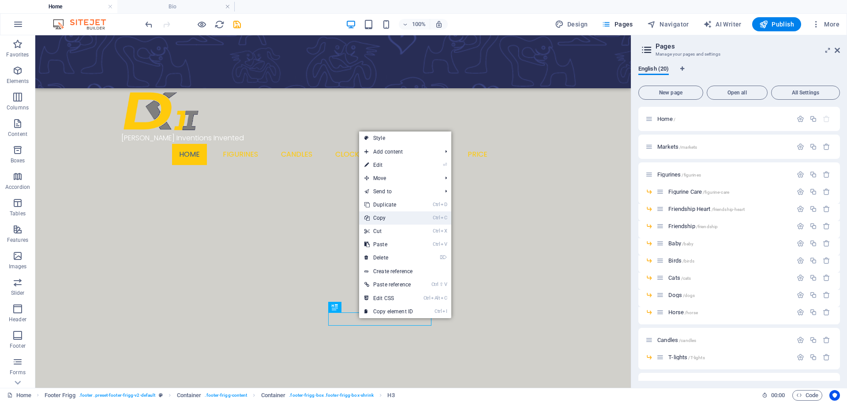
click at [386, 216] on link "Ctrl C Copy" at bounding box center [388, 217] width 59 height 13
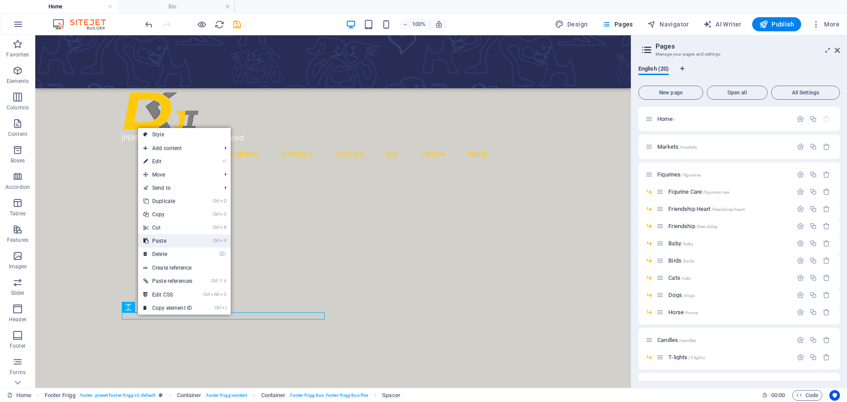
click at [169, 241] on link "Ctrl V Paste" at bounding box center [168, 240] width 60 height 13
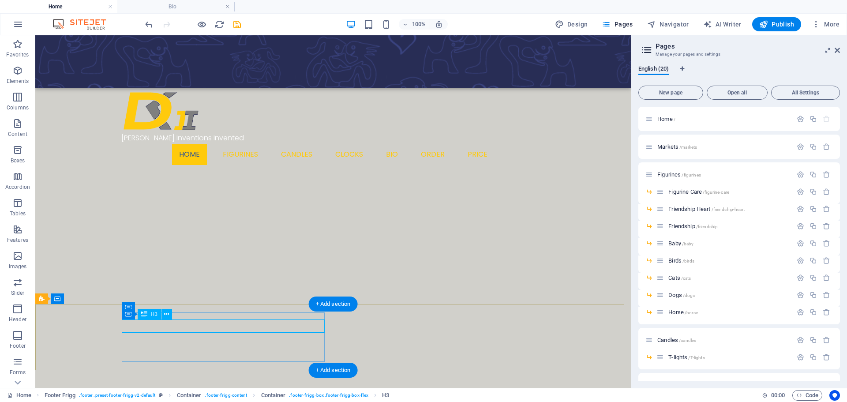
click at [74, 239] on div at bounding box center [333, 162] width 591 height 356
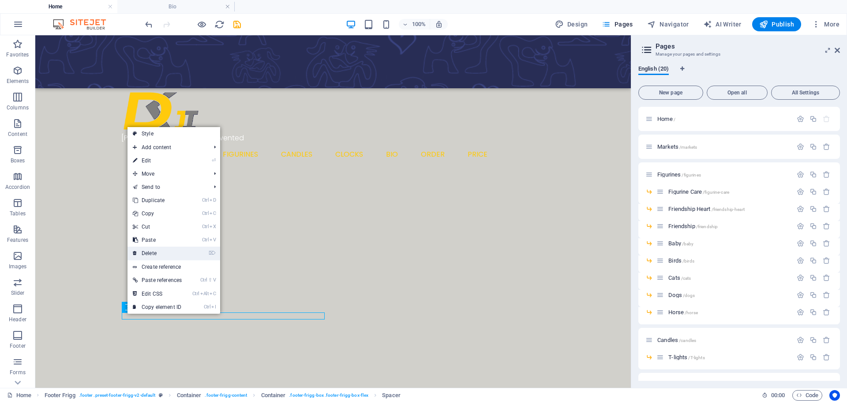
click at [149, 255] on link "⌦ Delete" at bounding box center [158, 253] width 60 height 13
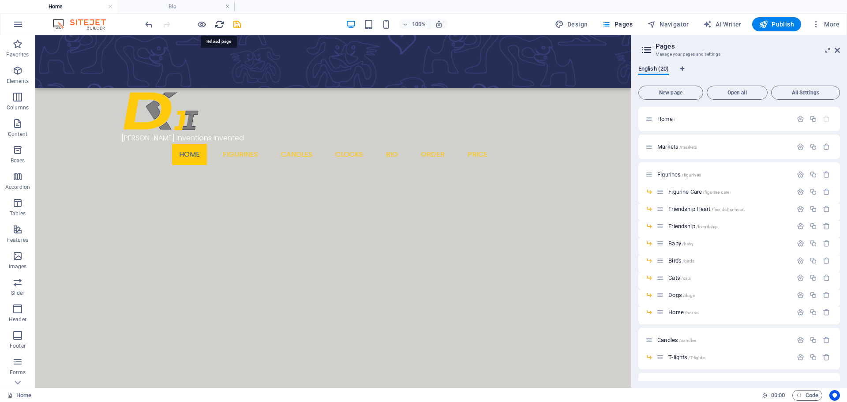
click at [220, 24] on icon "reload" at bounding box center [219, 24] width 10 height 10
click at [237, 27] on icon "save" at bounding box center [237, 24] width 10 height 10
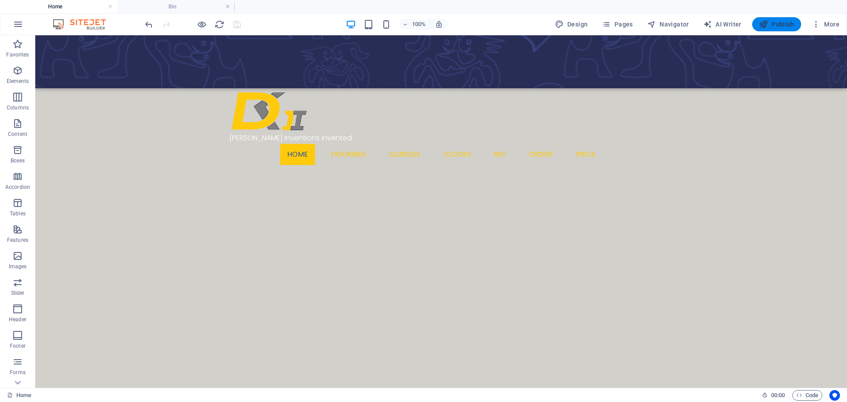
click at [780, 23] on span "Publish" at bounding box center [776, 24] width 35 height 9
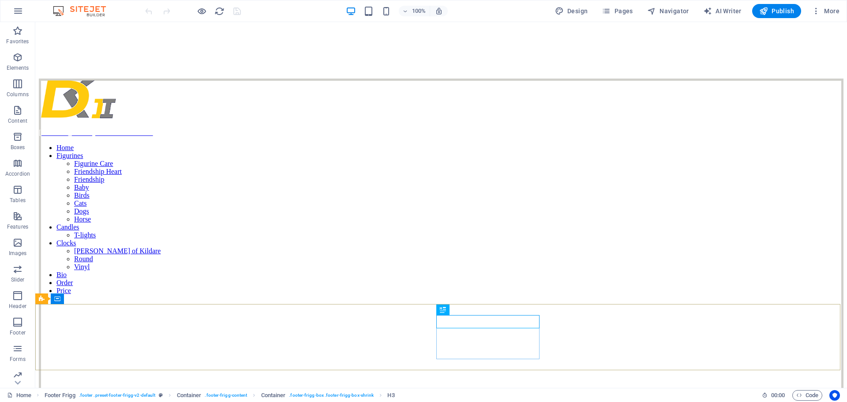
scroll to position [128, 0]
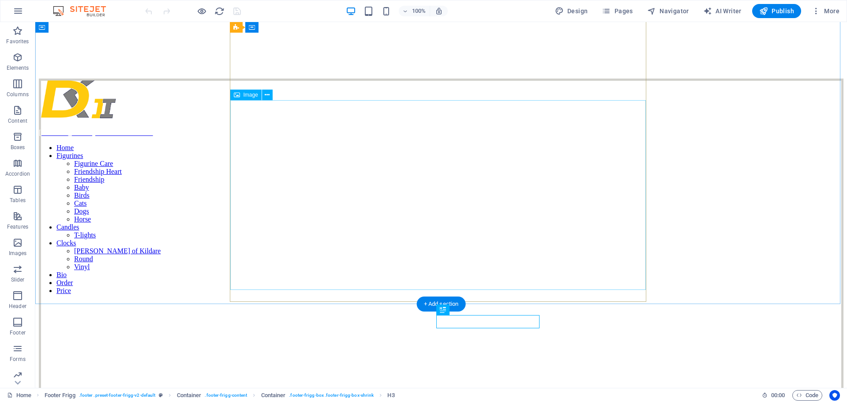
scroll to position [128, 0]
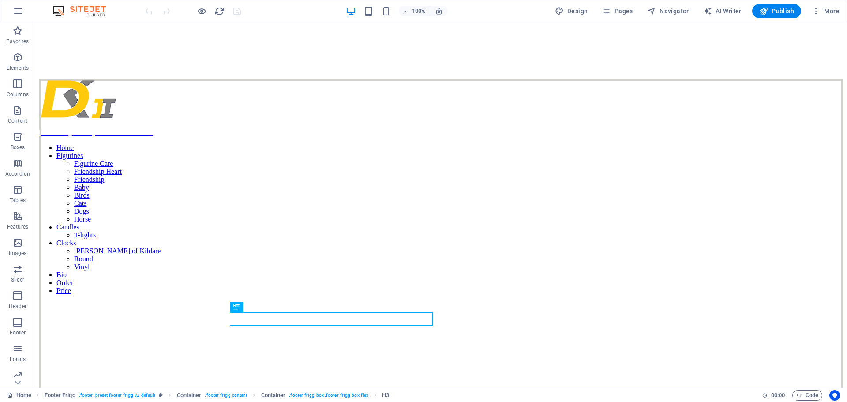
scroll to position [128, 0]
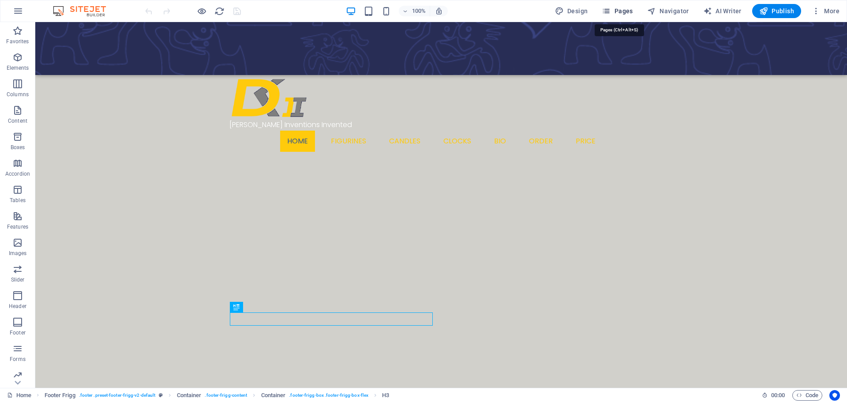
click at [628, 13] on span "Pages" at bounding box center [617, 11] width 31 height 9
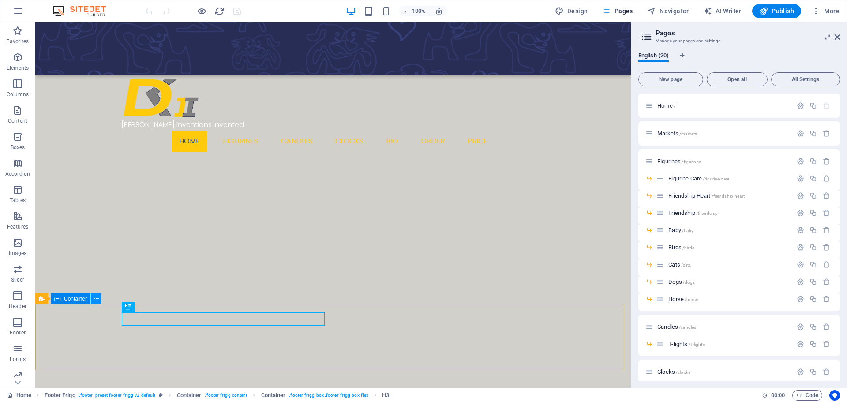
click at [96, 298] on icon at bounding box center [96, 298] width 5 height 9
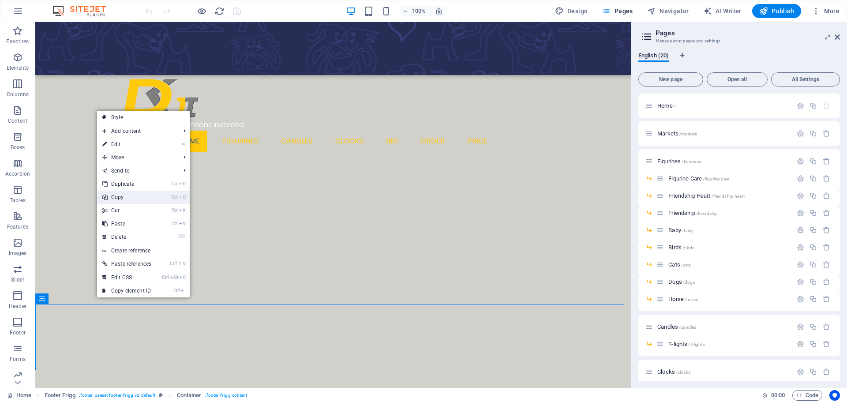
click at [130, 198] on link "Ctrl C Copy" at bounding box center [127, 197] width 60 height 13
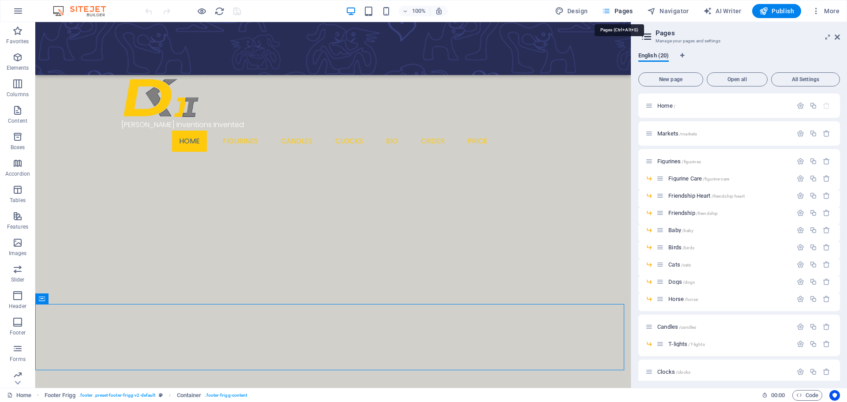
click at [611, 12] on icon "button" at bounding box center [606, 11] width 9 height 9
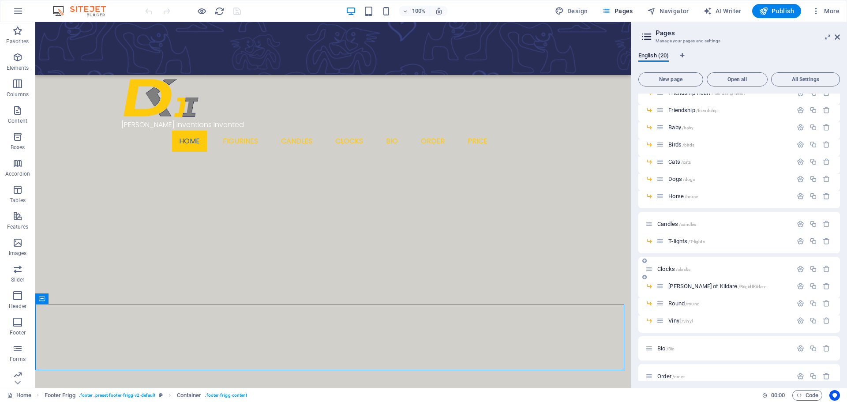
click at [666, 269] on span "Clocks /clocks" at bounding box center [673, 269] width 33 height 7
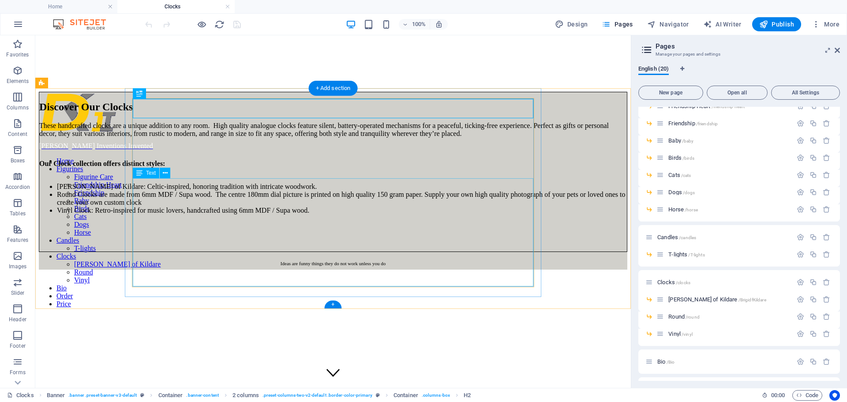
scroll to position [0, 0]
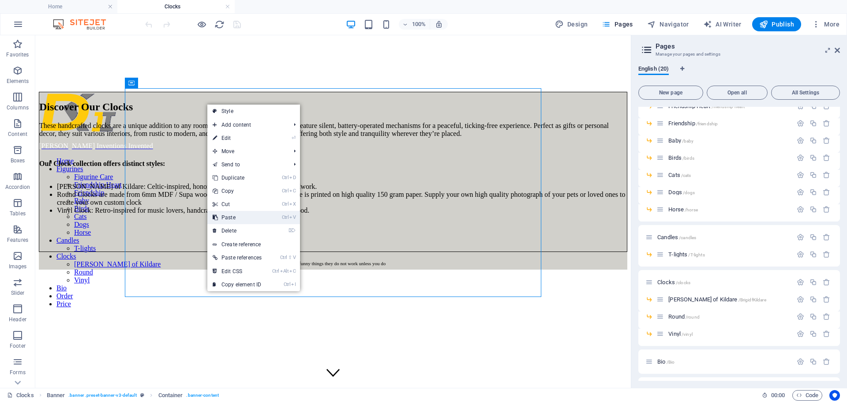
click at [238, 218] on link "Ctrl V Paste" at bounding box center [237, 217] width 60 height 13
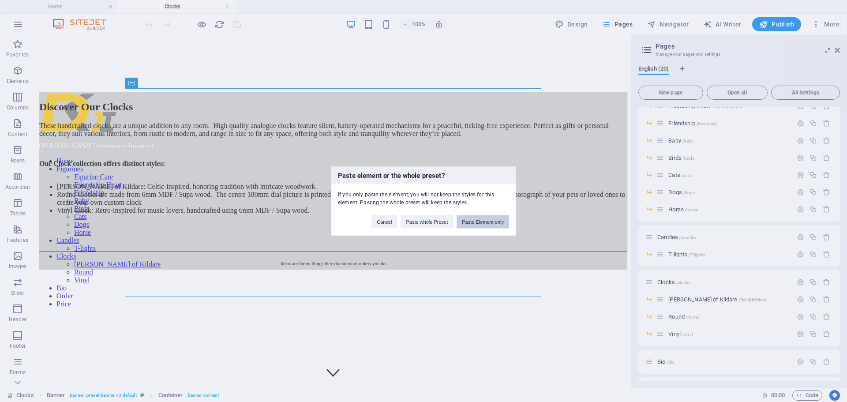
click at [487, 221] on button "Paste Element only" at bounding box center [483, 221] width 53 height 13
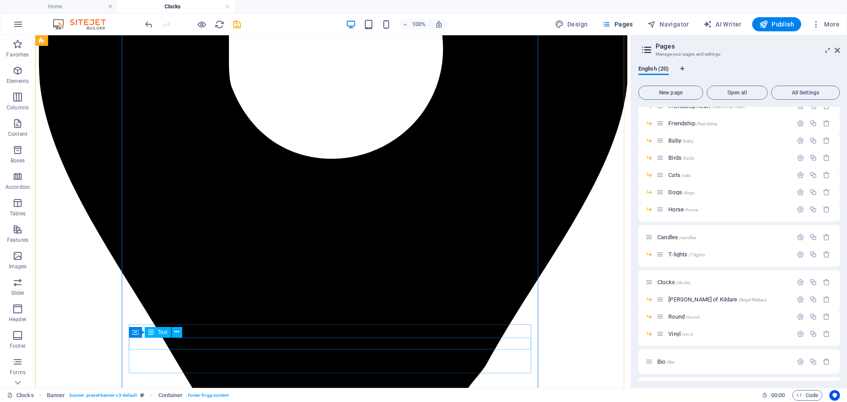
scroll to position [699, 0]
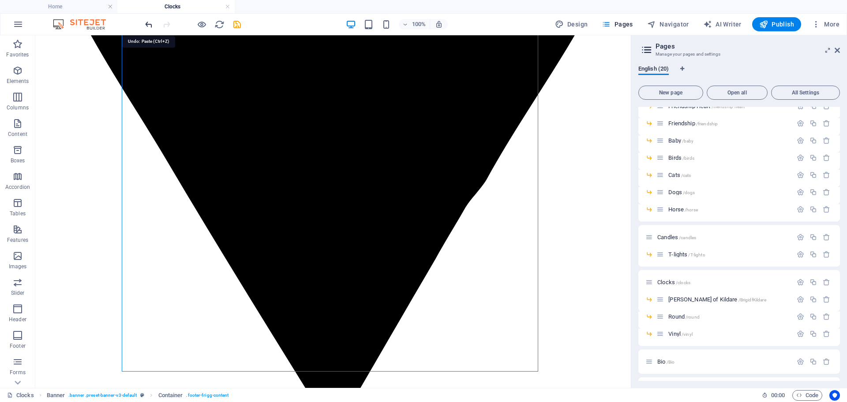
click at [151, 26] on icon "undo" at bounding box center [149, 24] width 10 height 10
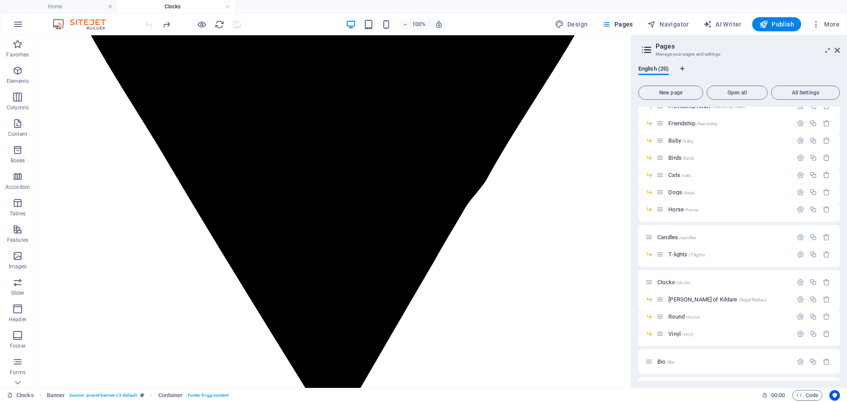
scroll to position [0, 0]
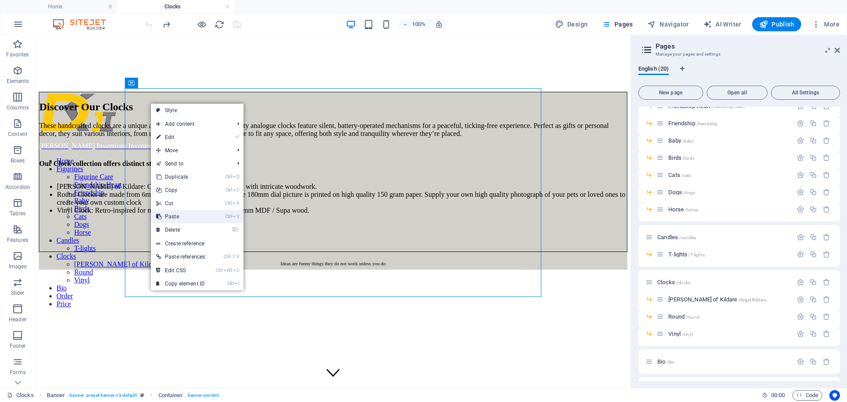
click at [177, 218] on link "Ctrl V Paste" at bounding box center [181, 216] width 60 height 13
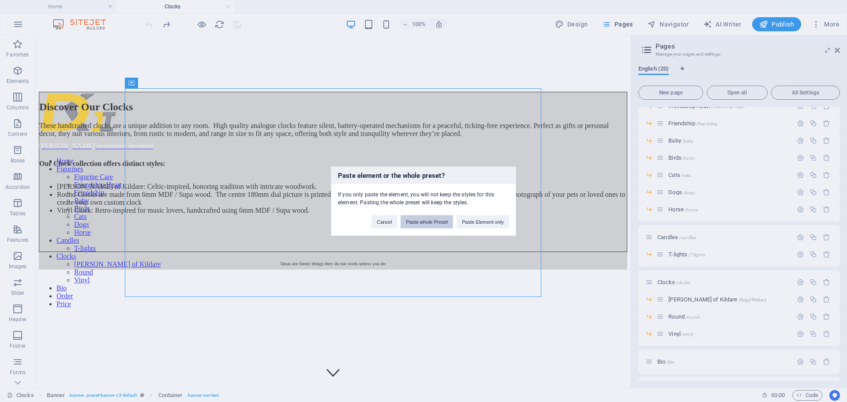
click at [429, 221] on button "Paste whole Preset" at bounding box center [427, 221] width 53 height 13
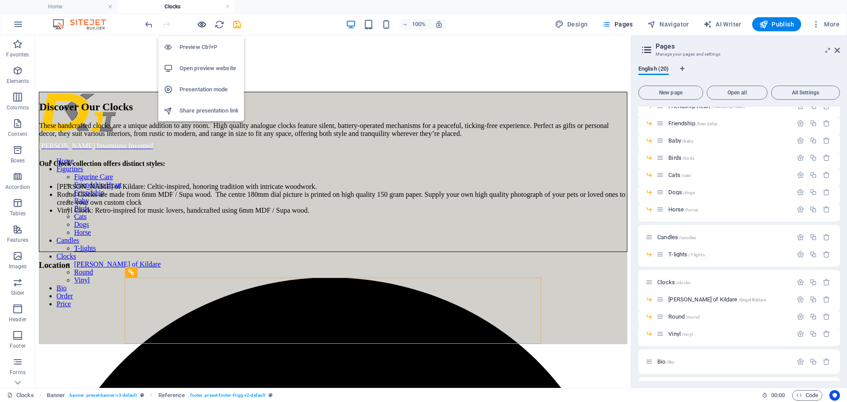
click at [204, 24] on icon "button" at bounding box center [202, 24] width 10 height 10
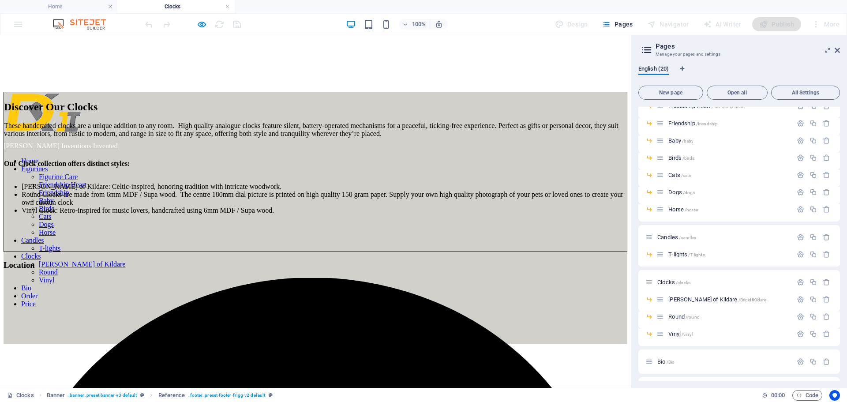
click at [203, 22] on icon "button" at bounding box center [202, 24] width 10 height 10
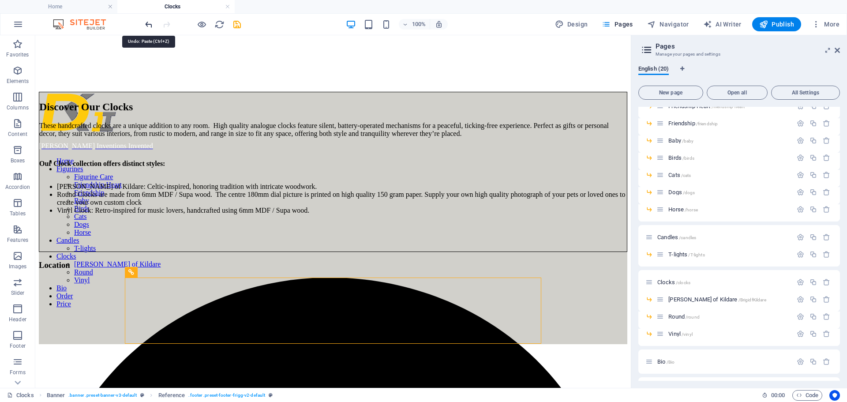
click at [148, 20] on icon "undo" at bounding box center [149, 24] width 10 height 10
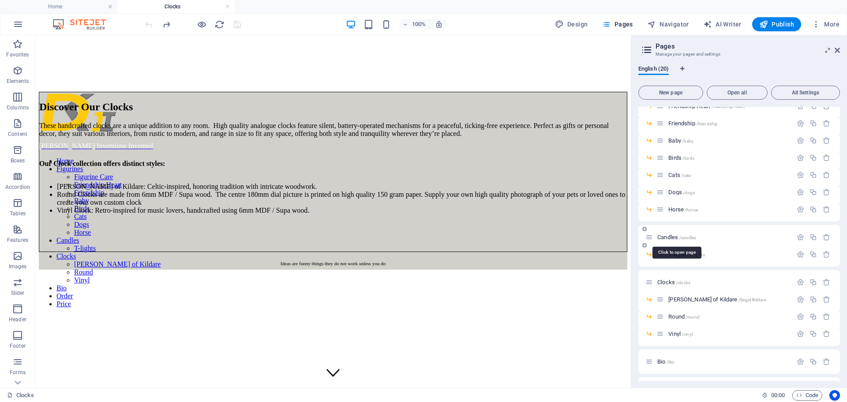
click at [663, 238] on span "Candles /candles" at bounding box center [676, 237] width 39 height 7
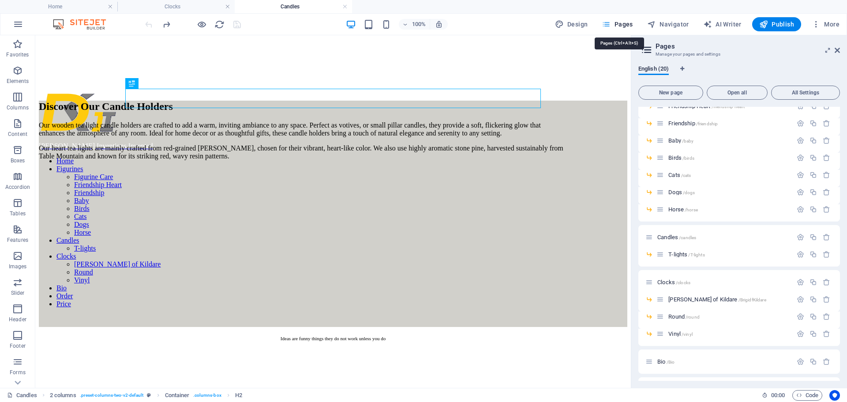
click at [627, 24] on span "Pages" at bounding box center [617, 24] width 31 height 9
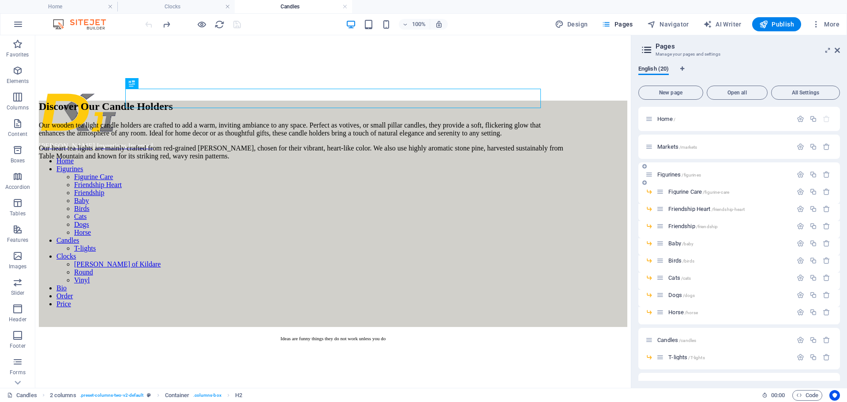
click at [671, 176] on span "Figurines /figurines" at bounding box center [679, 174] width 44 height 7
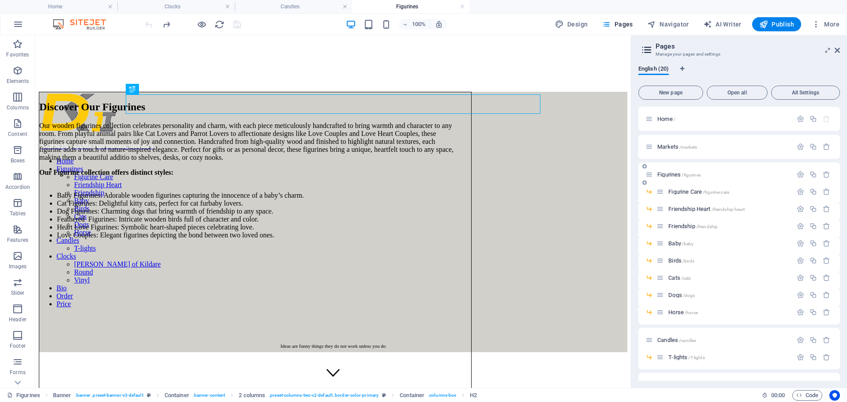
scroll to position [103, 0]
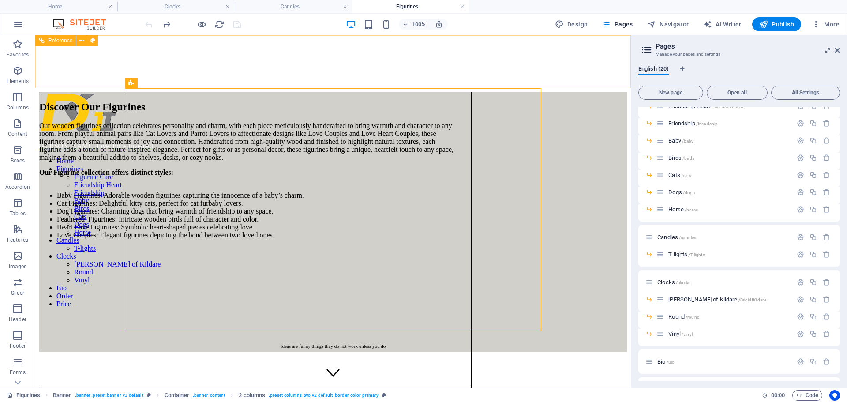
click at [244, 157] on nav "Home Figurines Figurine Care Friendship Heart Friendship Baby Birds Cats Dogs H…" at bounding box center [333, 232] width 589 height 151
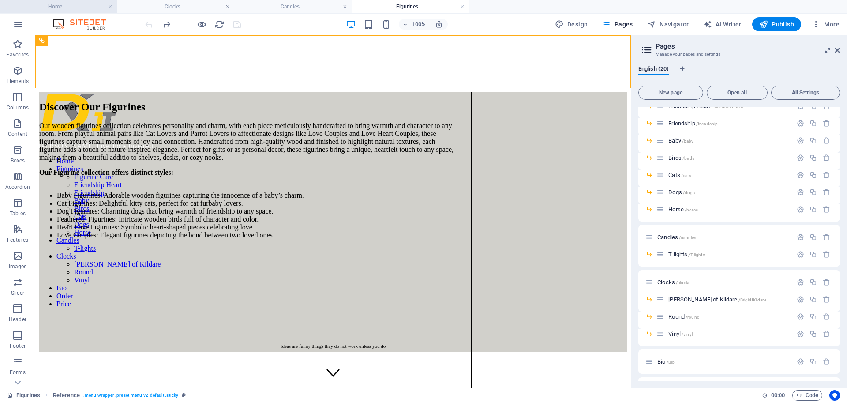
click at [55, 2] on h4 "Home" at bounding box center [58, 7] width 117 height 10
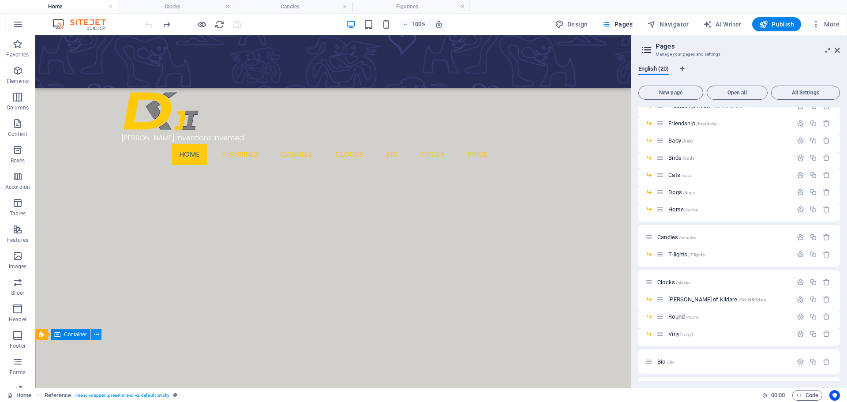
click at [94, 335] on icon at bounding box center [96, 334] width 5 height 9
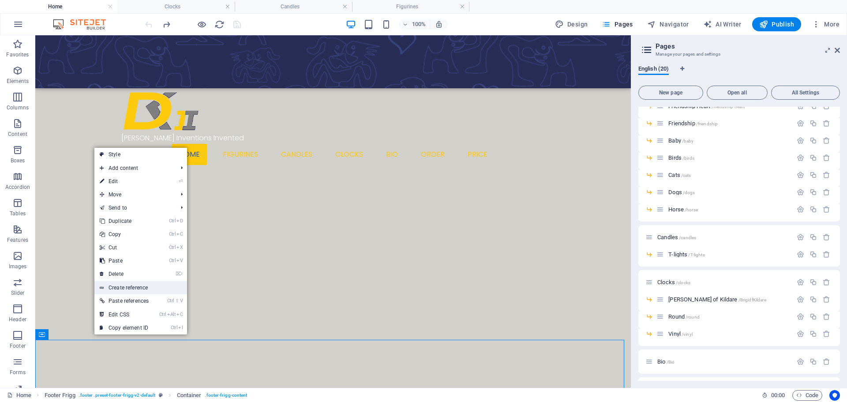
click at [143, 289] on link "Create reference" at bounding box center [140, 287] width 93 height 13
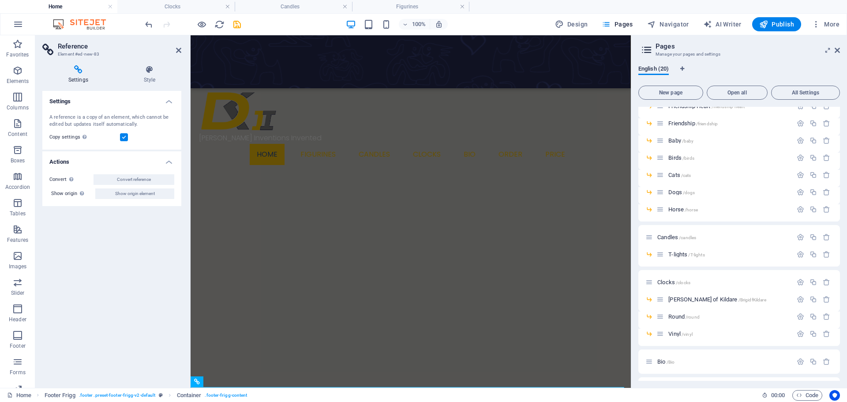
scroll to position [142, 0]
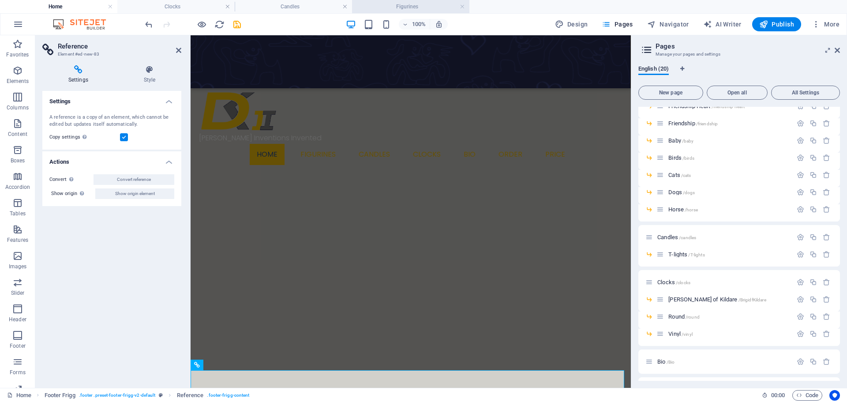
click at [404, 7] on h4 "Figurines" at bounding box center [410, 7] width 117 height 10
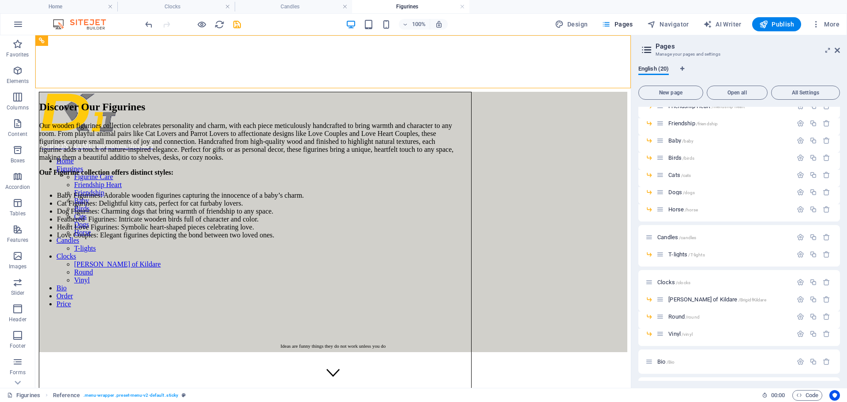
scroll to position [0, 0]
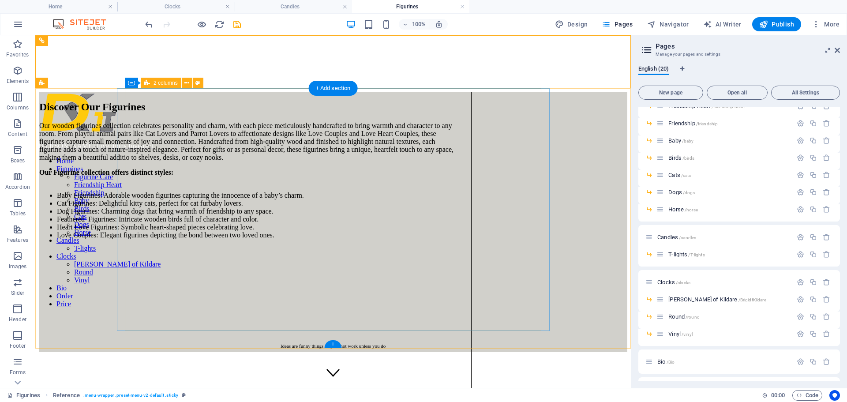
click at [329, 327] on div "Discover Our Figurines Our wooden figurines collection celebrates personality a…" at bounding box center [255, 247] width 433 height 310
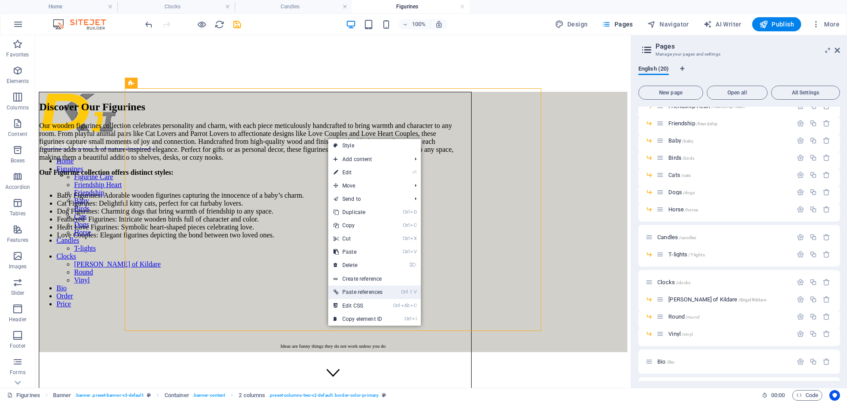
click at [353, 292] on link "Ctrl ⇧ V Paste references" at bounding box center [358, 291] width 60 height 13
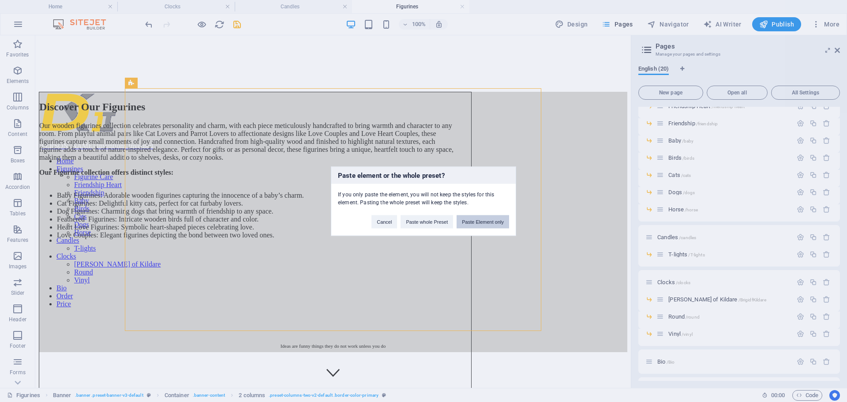
click at [472, 224] on button "Paste Element only" at bounding box center [483, 221] width 53 height 13
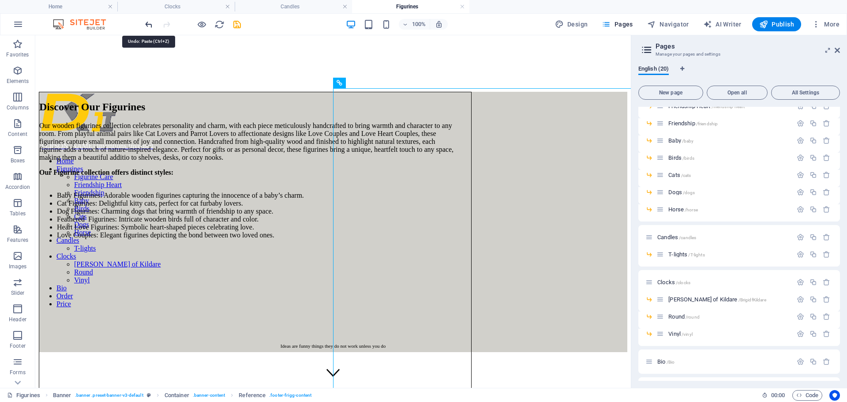
click at [146, 27] on icon "undo" at bounding box center [149, 24] width 10 height 10
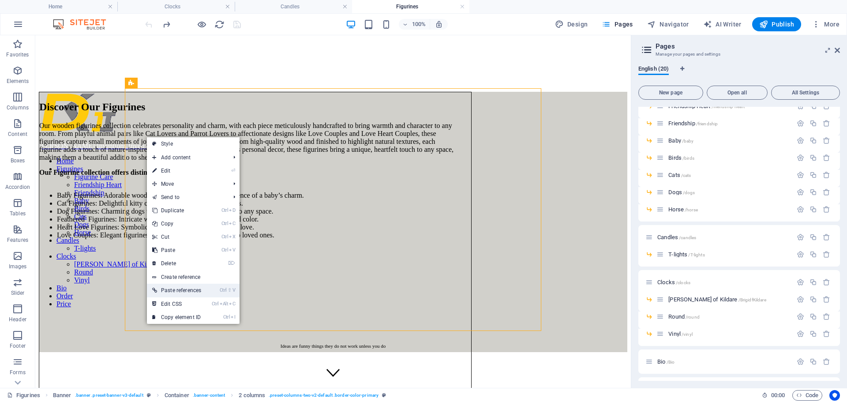
click at [188, 290] on link "Ctrl ⇧ V Paste references" at bounding box center [177, 290] width 60 height 13
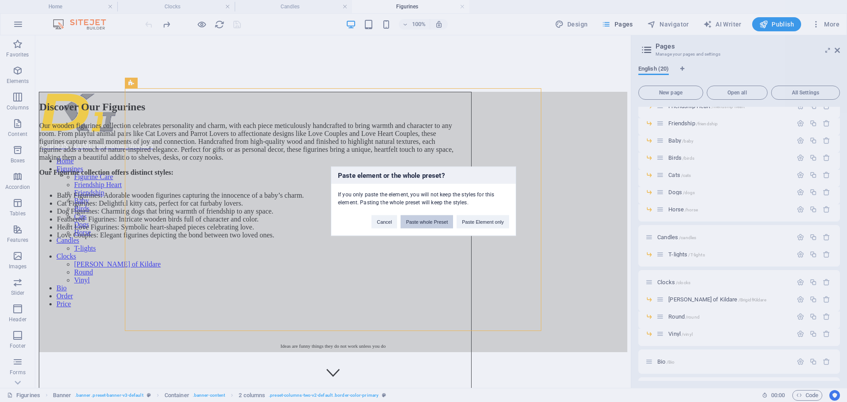
click at [436, 223] on button "Paste whole Preset" at bounding box center [427, 221] width 53 height 13
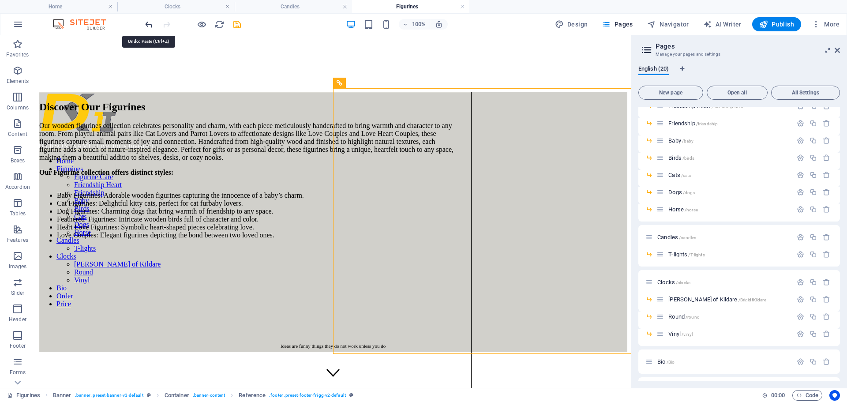
click at [146, 26] on icon "undo" at bounding box center [149, 24] width 10 height 10
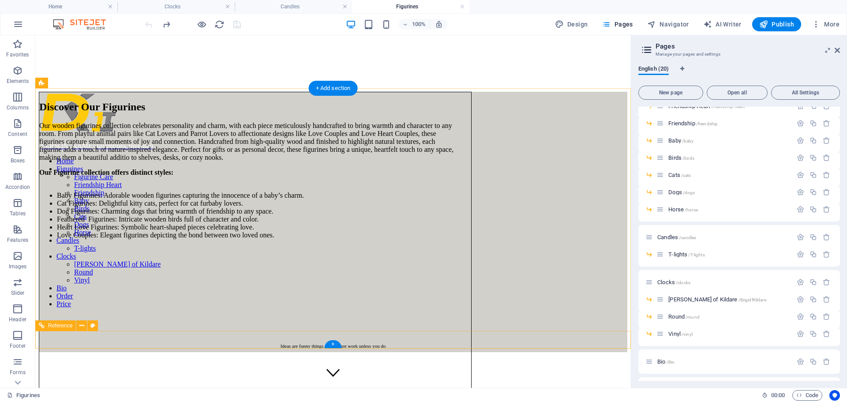
click at [71, 334] on div "Ideas are funny things they do not work unless you do" at bounding box center [333, 343] width 589 height 18
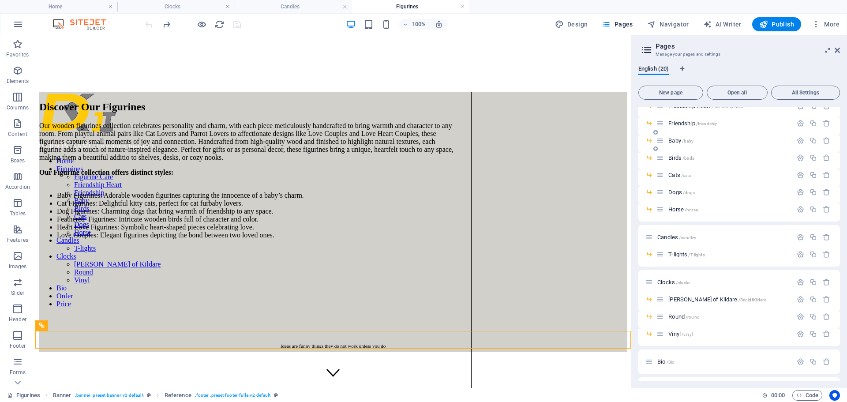
click at [673, 142] on span "Baby /baby" at bounding box center [680, 140] width 25 height 7
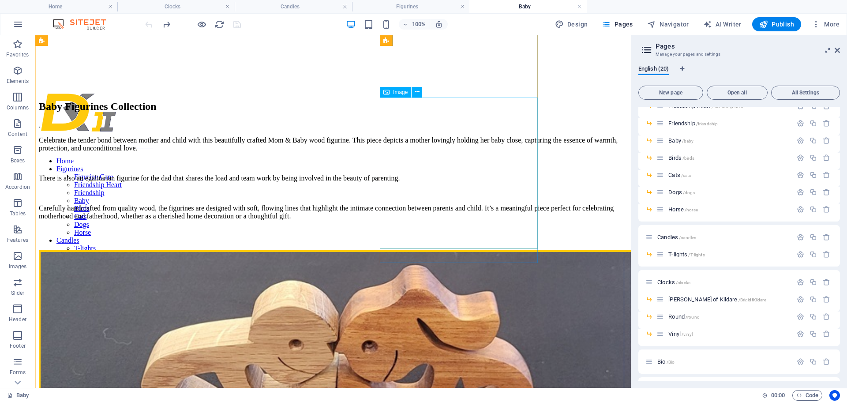
scroll to position [457, 0]
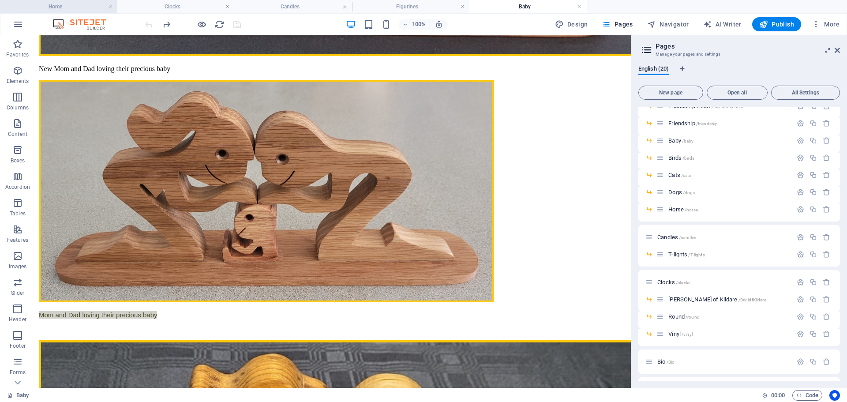
click at [64, 8] on h4 "Home" at bounding box center [58, 7] width 117 height 10
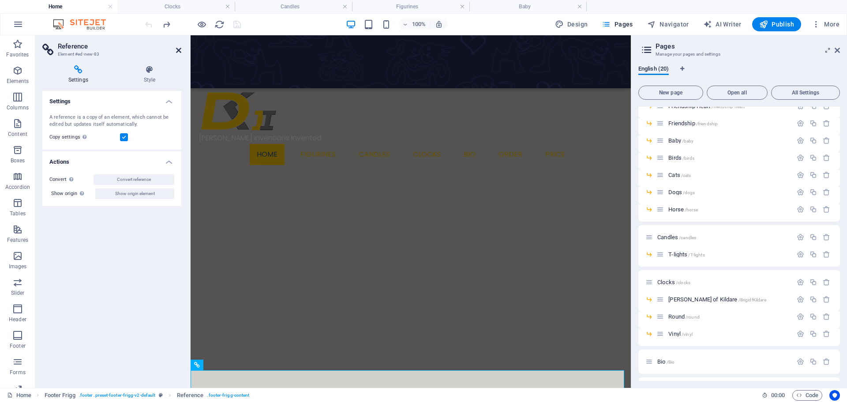
click at [180, 49] on icon at bounding box center [178, 50] width 5 height 7
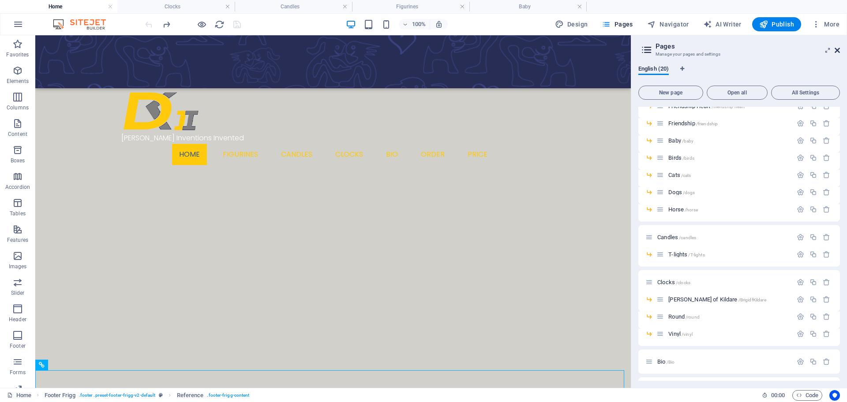
drag, startPoint x: 839, startPoint y: 52, endPoint x: 803, endPoint y: 16, distance: 50.2
click at [839, 52] on icon at bounding box center [837, 50] width 5 height 7
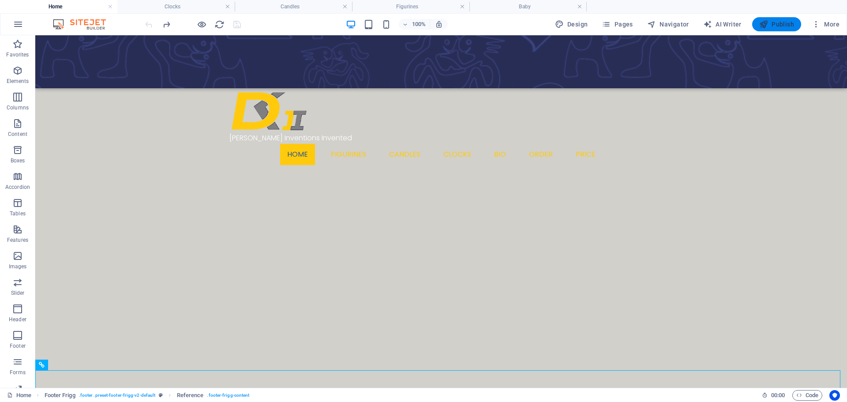
click at [780, 27] on span "Publish" at bounding box center [776, 24] width 35 height 9
